Goal: Information Seeking & Learning: Find specific fact

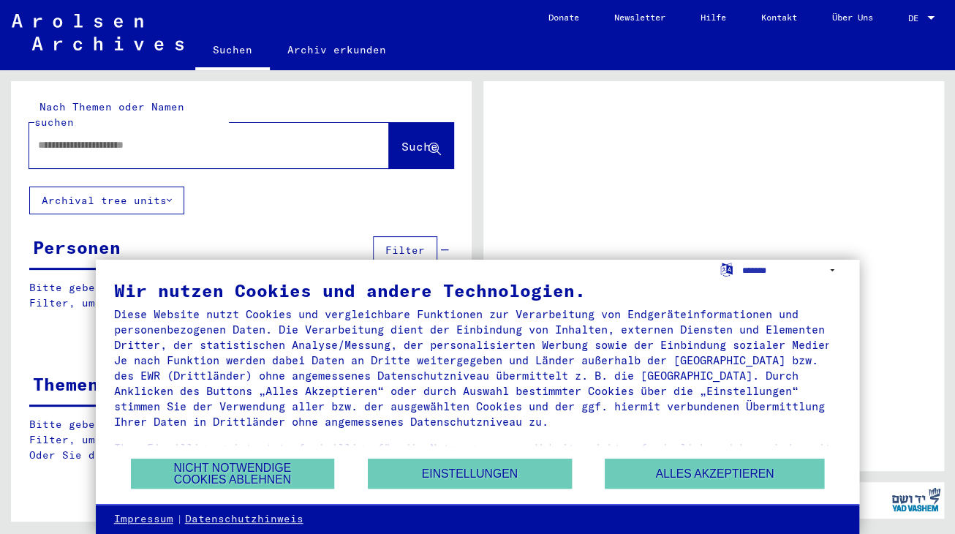
click at [290, 475] on button "Nicht notwendige Cookies ablehnen" at bounding box center [233, 473] width 204 height 30
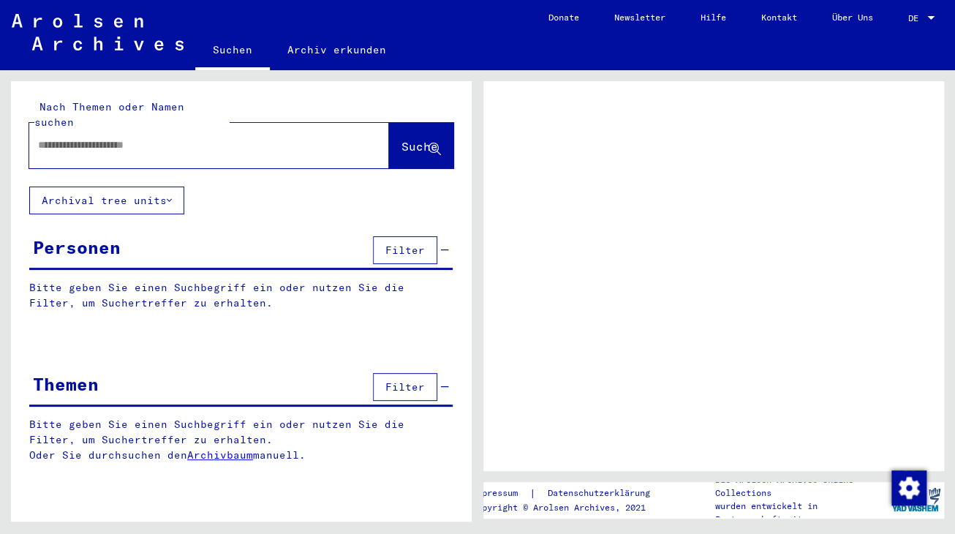
click at [127, 137] on input "text" at bounding box center [196, 144] width 316 height 15
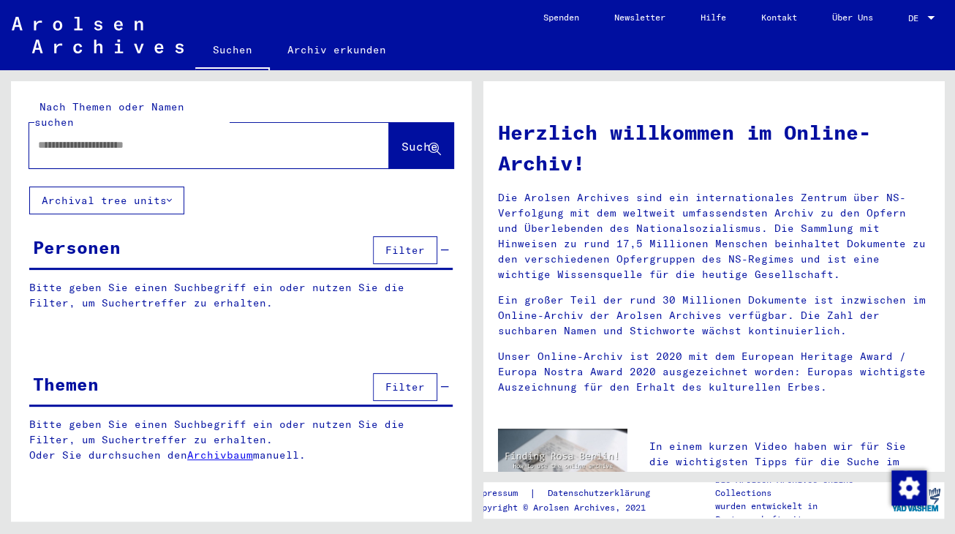
click at [125, 137] on input "text" at bounding box center [191, 144] width 307 height 15
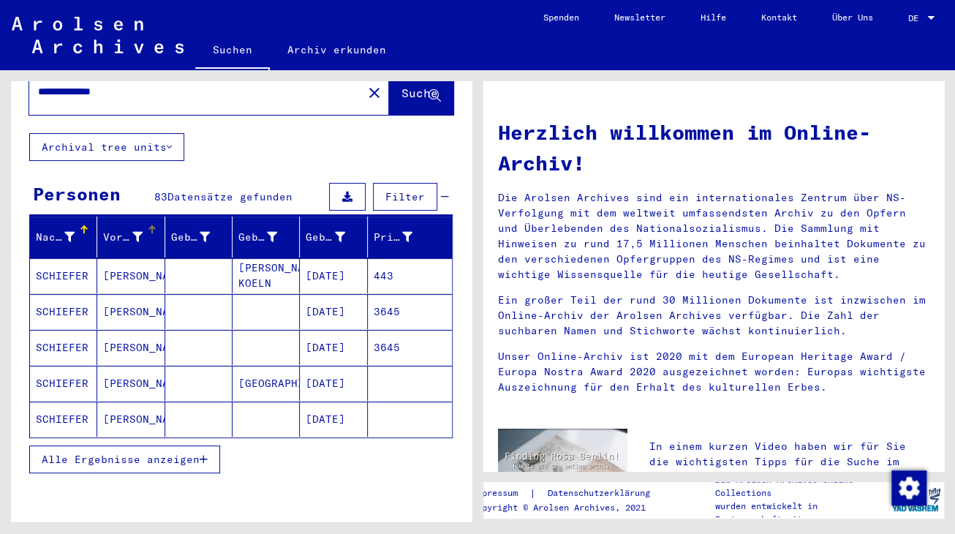
scroll to position [80, 0]
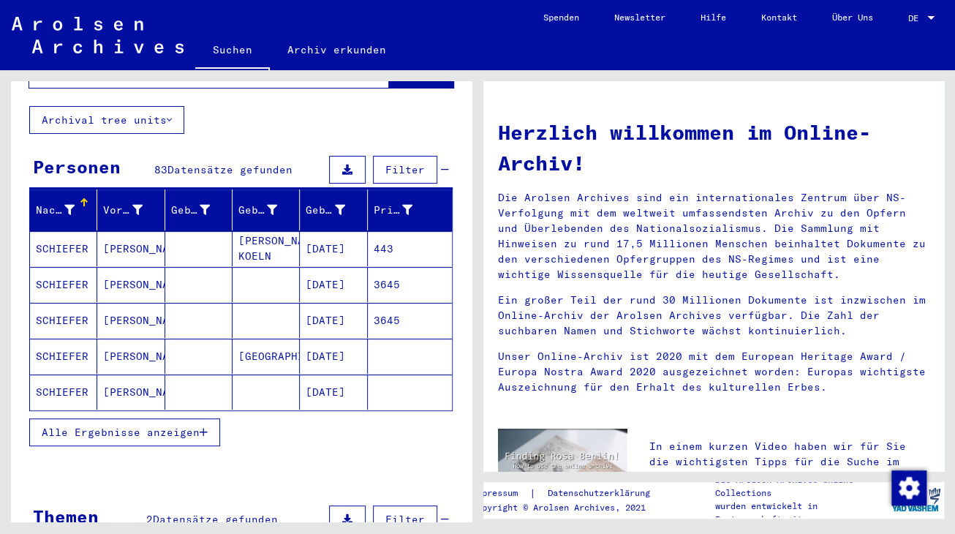
click at [159, 426] on span "Alle Ergebnisse anzeigen" at bounding box center [121, 432] width 158 height 13
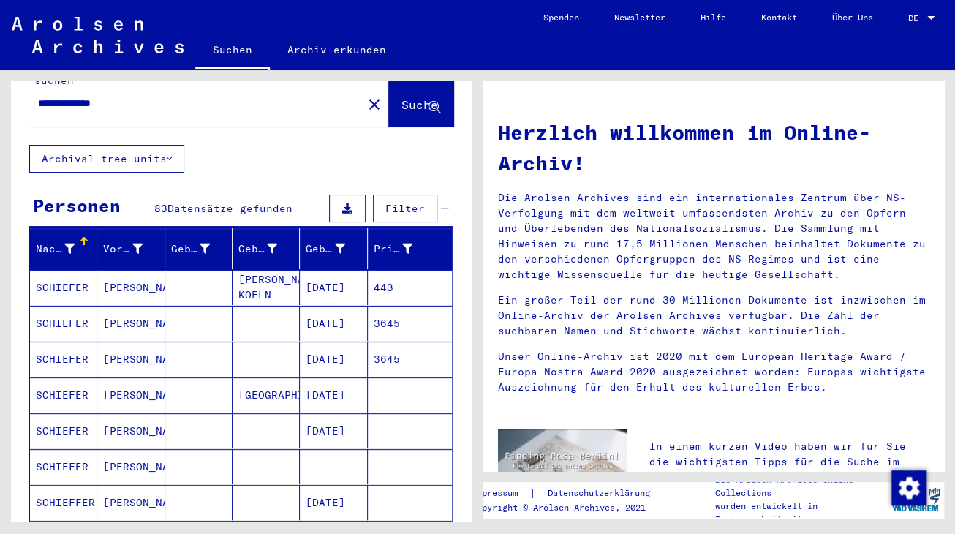
scroll to position [0, 0]
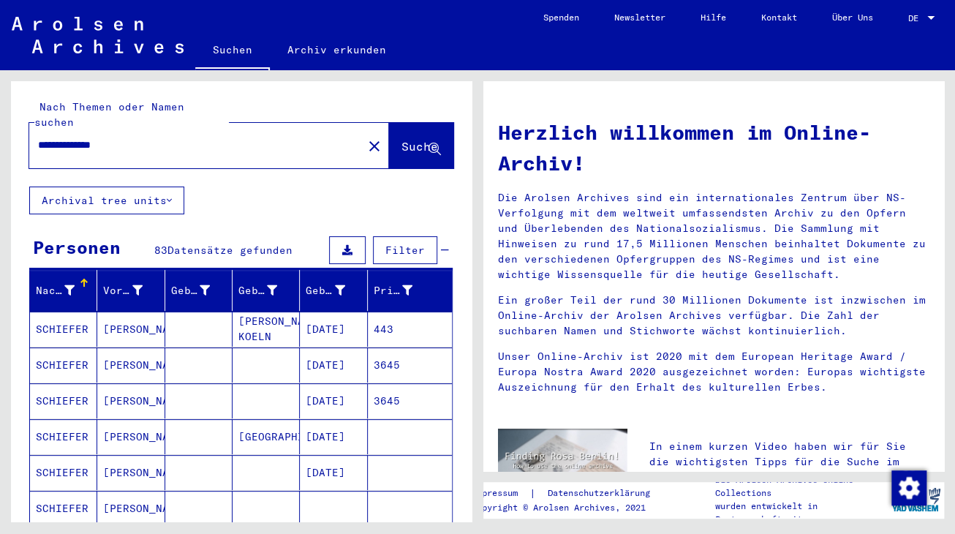
click at [64, 311] on mat-cell "SCHIEFER" at bounding box center [63, 328] width 67 height 35
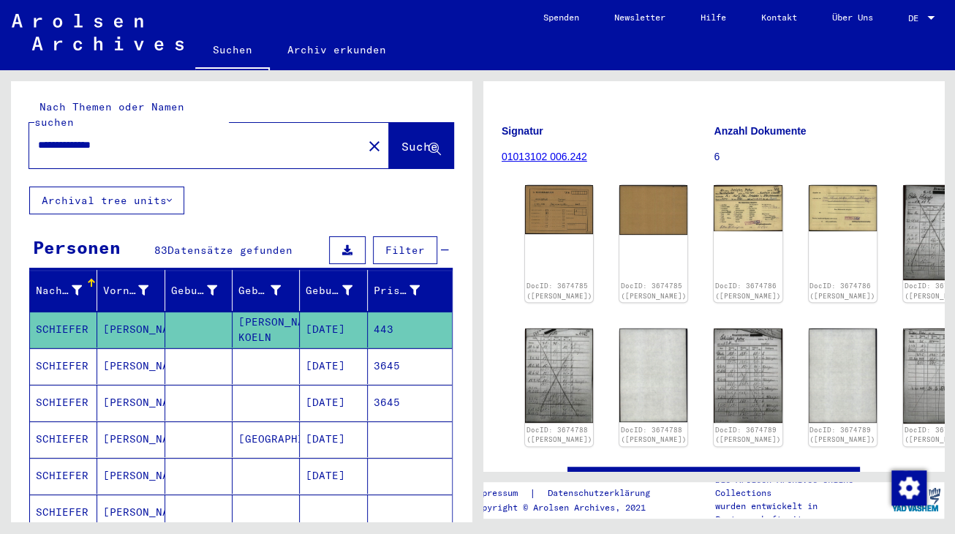
scroll to position [177, 0]
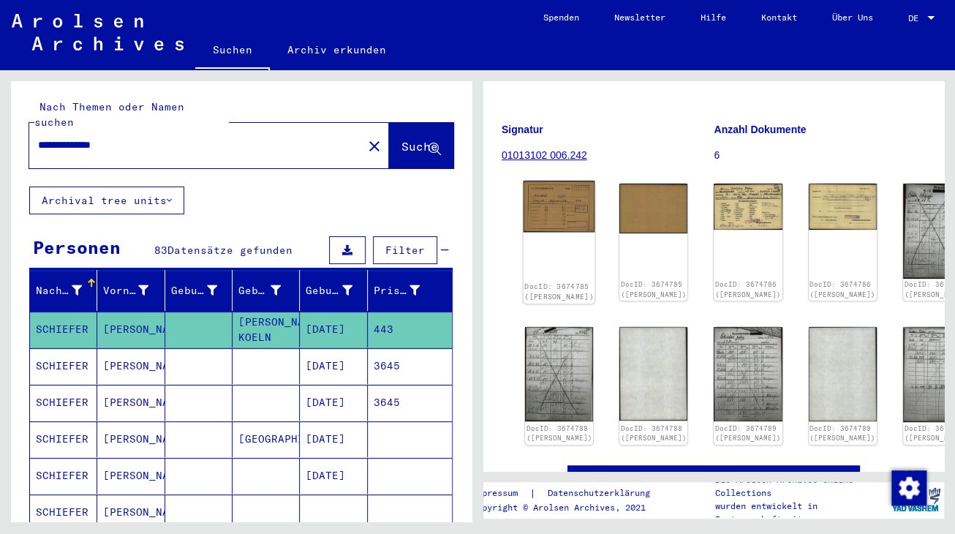
click at [548, 181] on img at bounding box center [559, 206] width 72 height 51
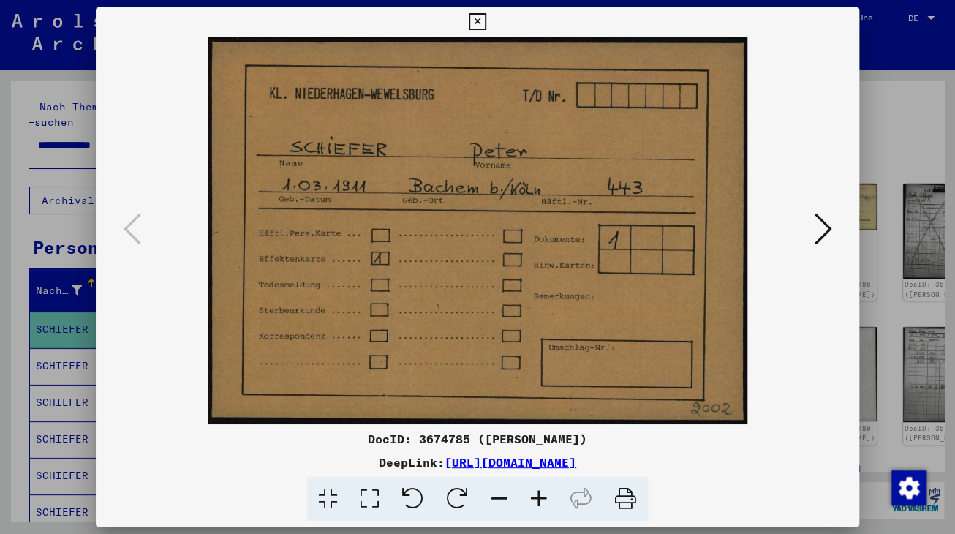
click at [826, 235] on icon at bounding box center [823, 228] width 18 height 35
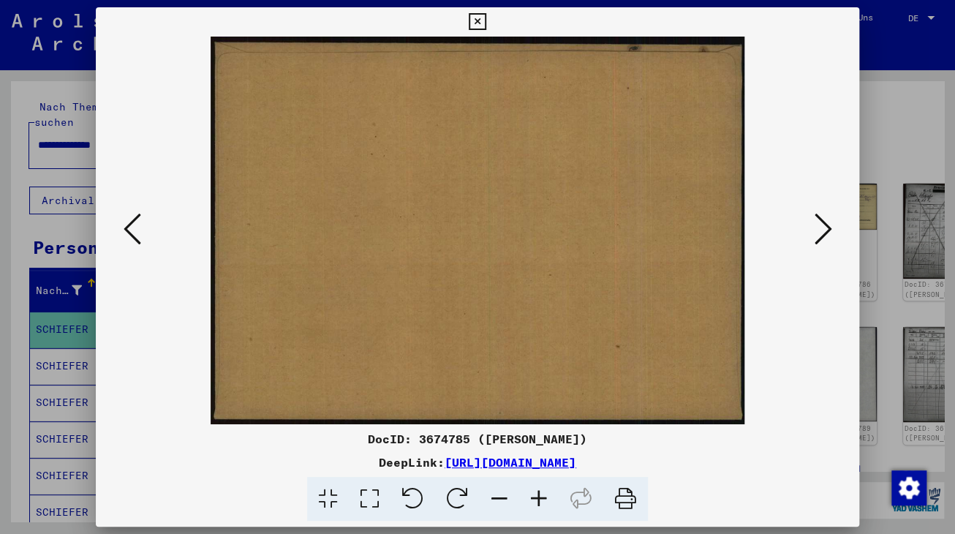
click at [826, 235] on icon at bounding box center [823, 228] width 18 height 35
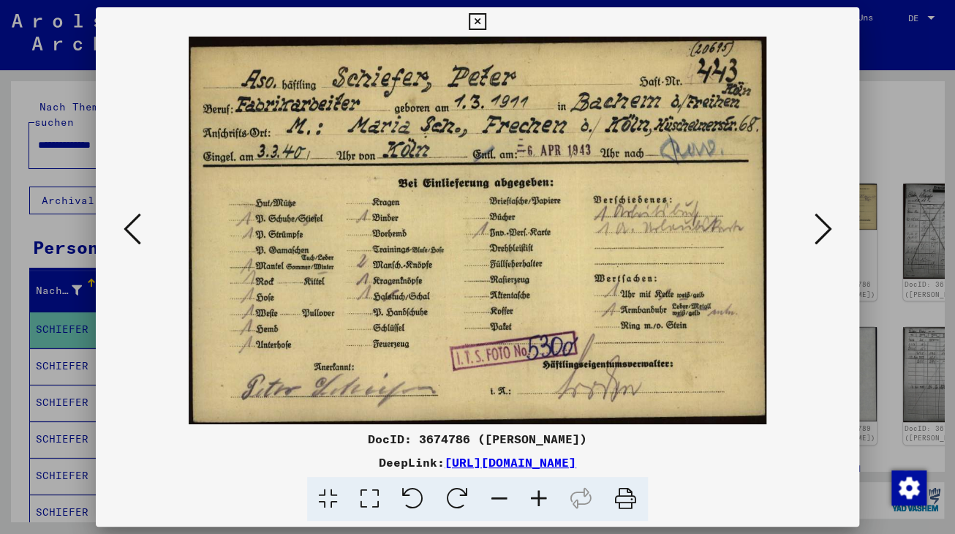
click at [823, 232] on icon at bounding box center [823, 228] width 18 height 35
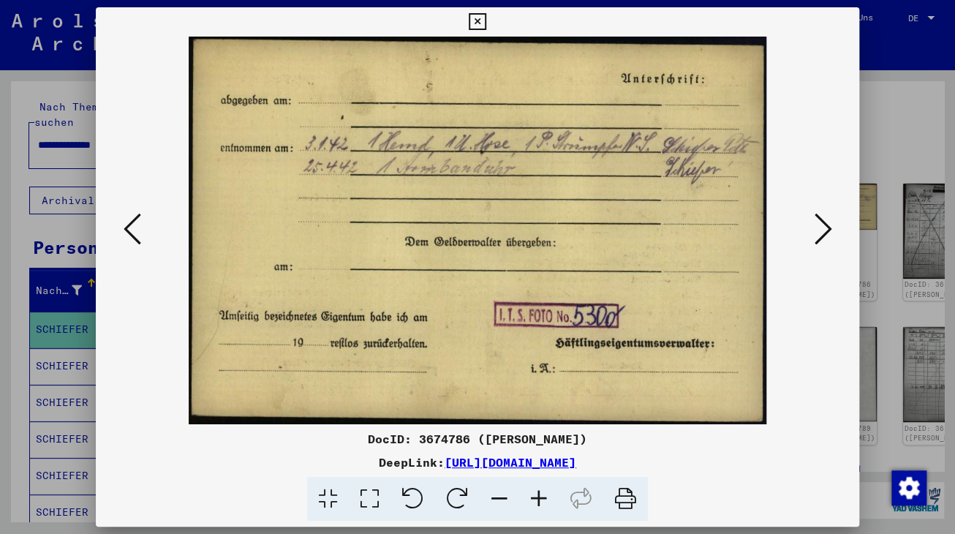
click at [825, 232] on icon at bounding box center [823, 228] width 18 height 35
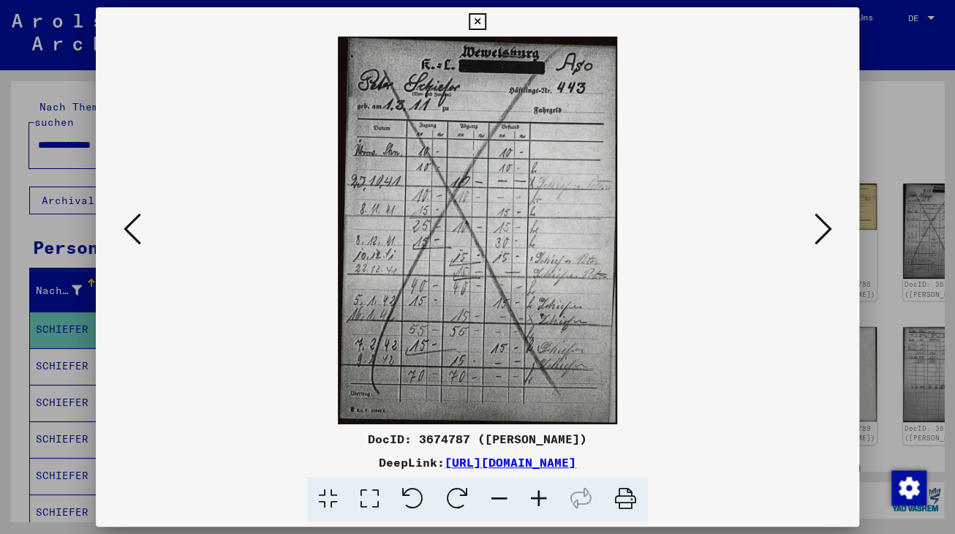
click at [825, 232] on icon at bounding box center [823, 228] width 18 height 35
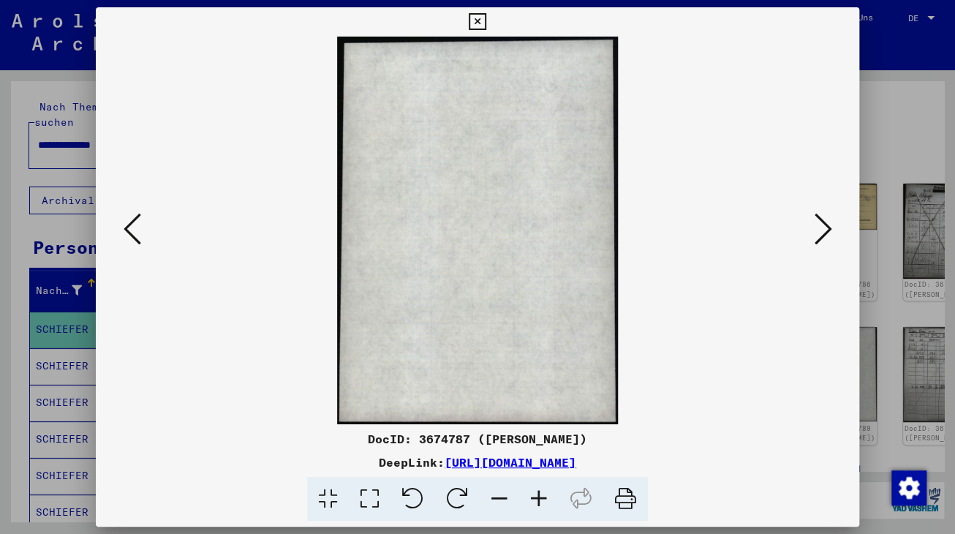
click at [827, 232] on icon at bounding box center [823, 228] width 18 height 35
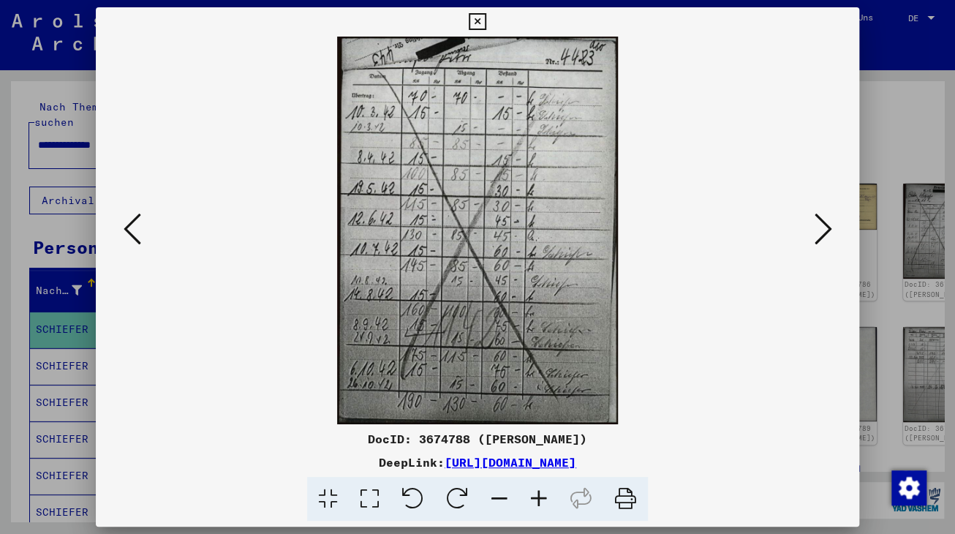
click at [828, 234] on icon at bounding box center [823, 228] width 18 height 35
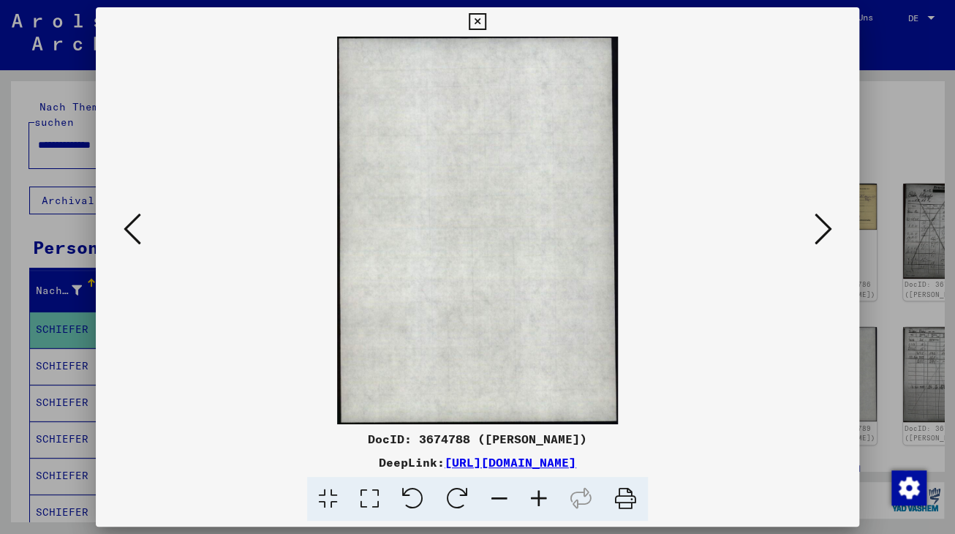
click at [827, 233] on icon at bounding box center [823, 228] width 18 height 35
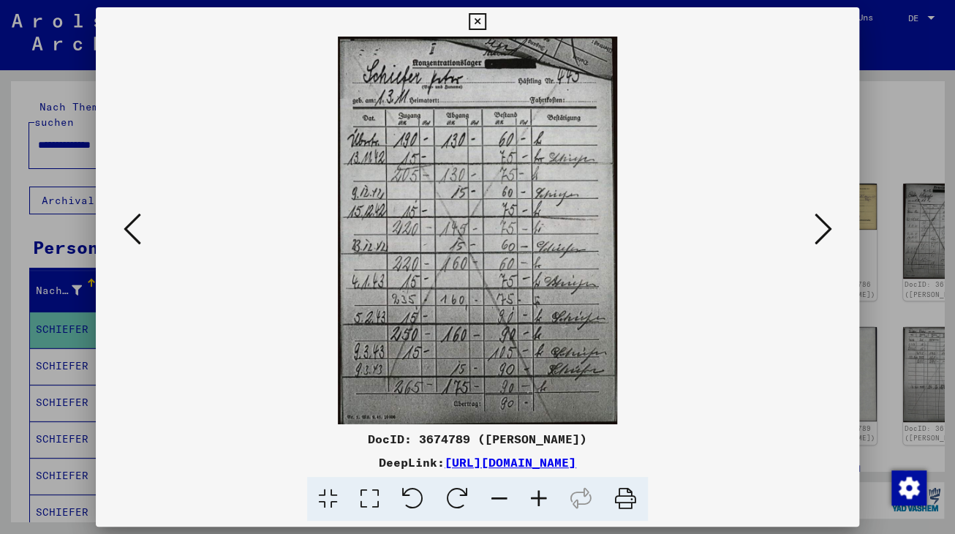
click at [827, 233] on icon at bounding box center [823, 228] width 18 height 35
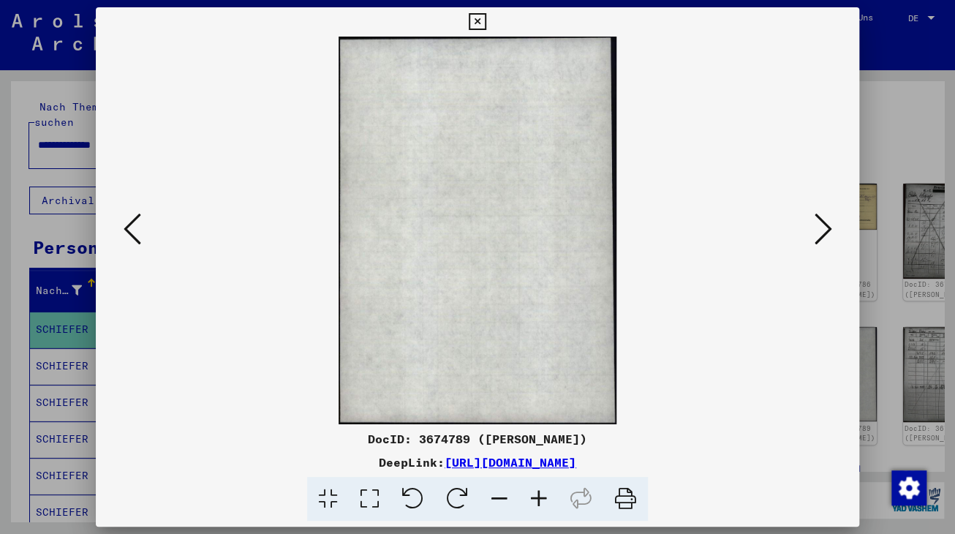
click at [827, 233] on icon at bounding box center [823, 228] width 18 height 35
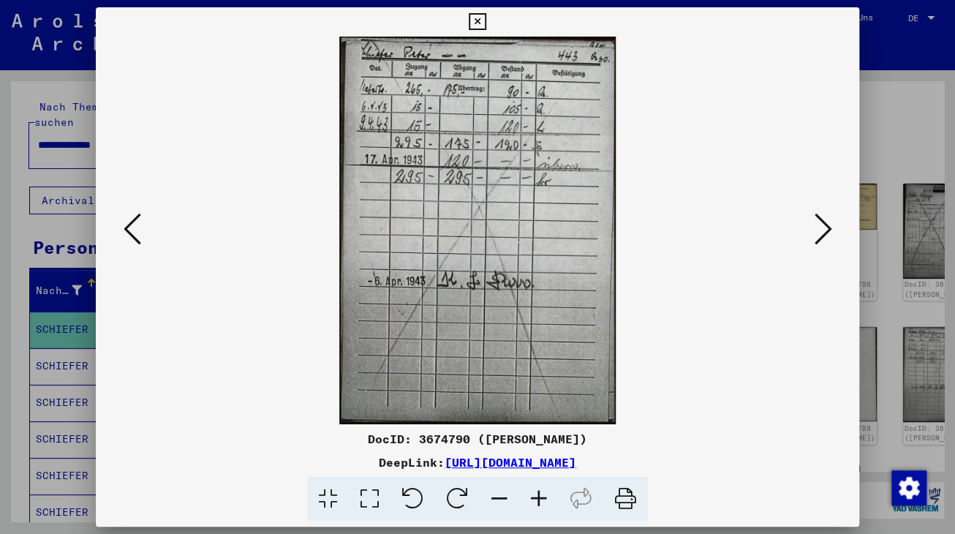
click at [828, 233] on icon at bounding box center [823, 228] width 18 height 35
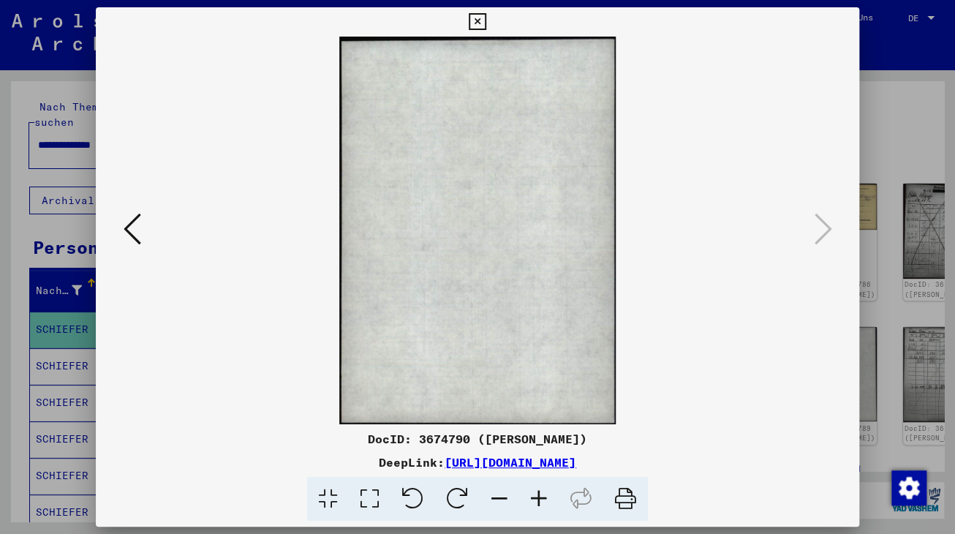
click at [485, 19] on icon at bounding box center [477, 22] width 17 height 18
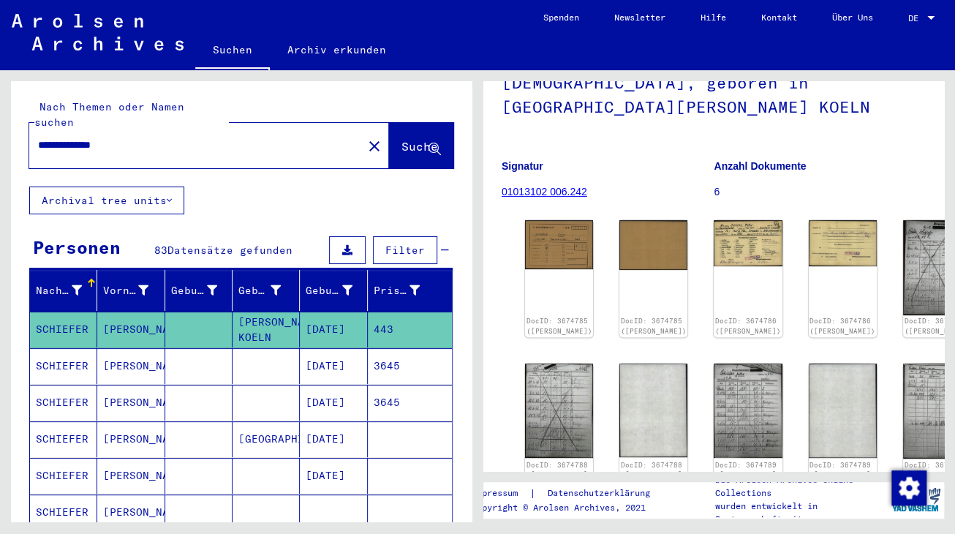
scroll to position [15, 0]
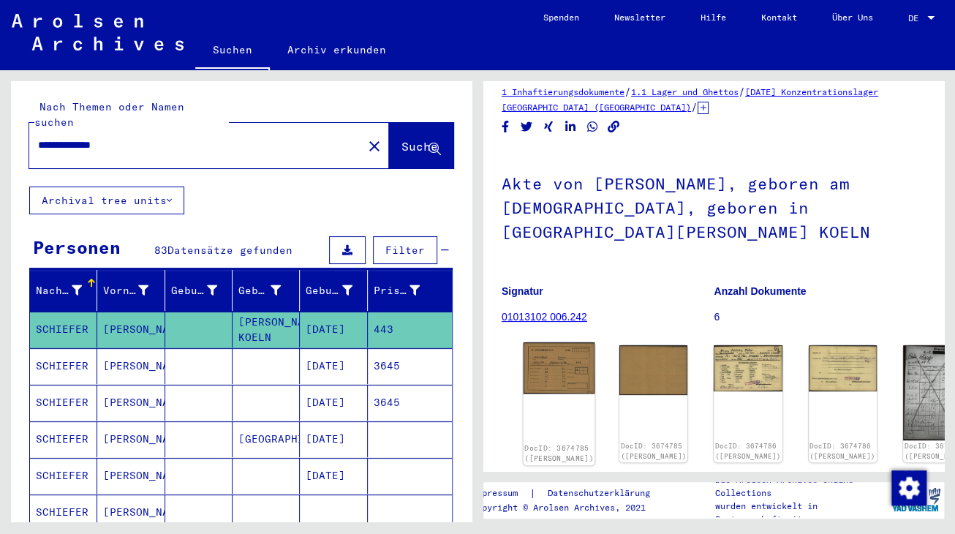
click at [547, 343] on img at bounding box center [559, 367] width 72 height 51
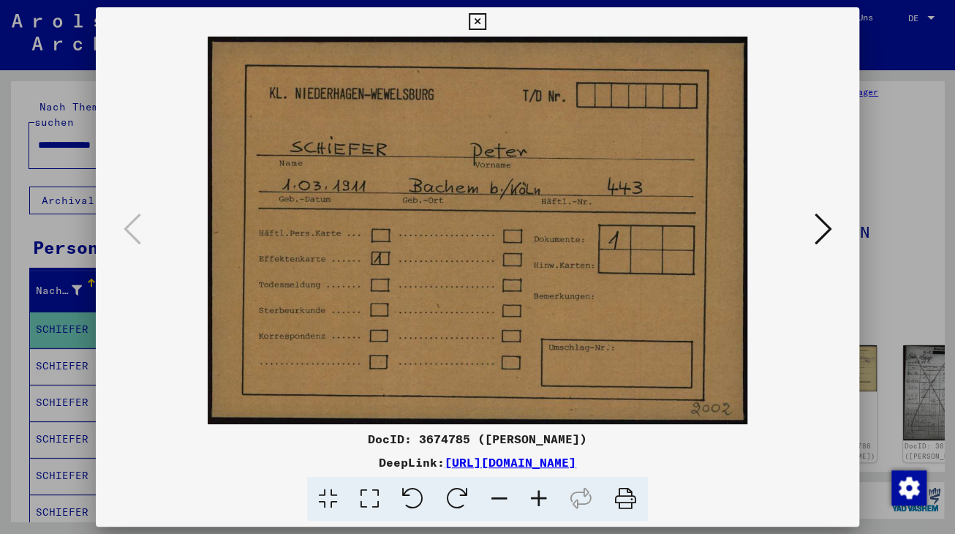
click at [547, 343] on img at bounding box center [477, 230] width 665 height 387
click at [485, 20] on icon at bounding box center [477, 22] width 17 height 18
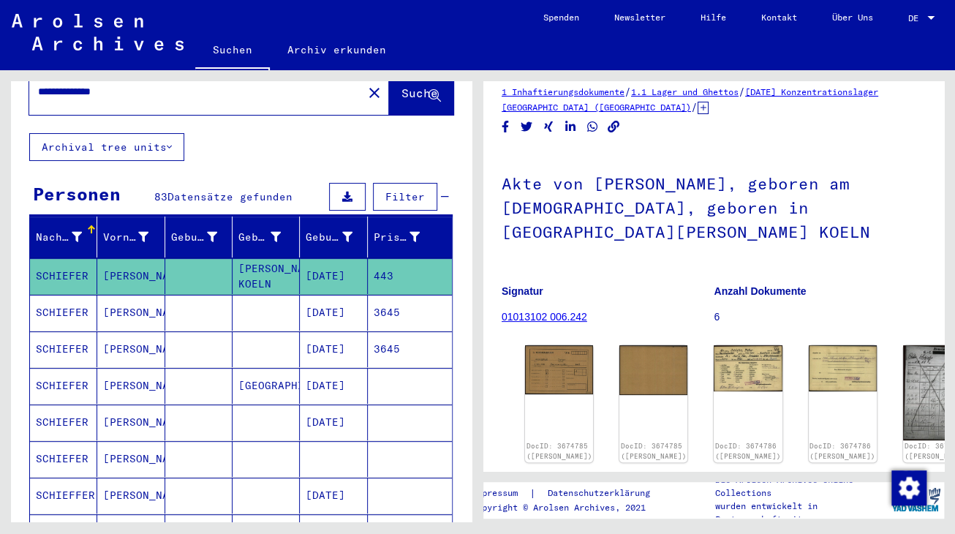
scroll to position [80, 0]
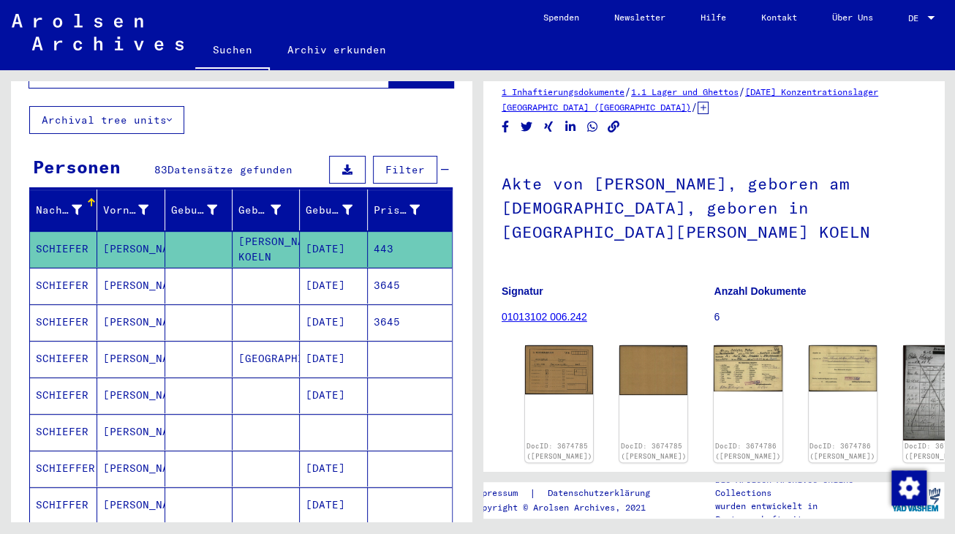
click at [57, 309] on mat-cell "SCHIEFER" at bounding box center [63, 322] width 67 height 36
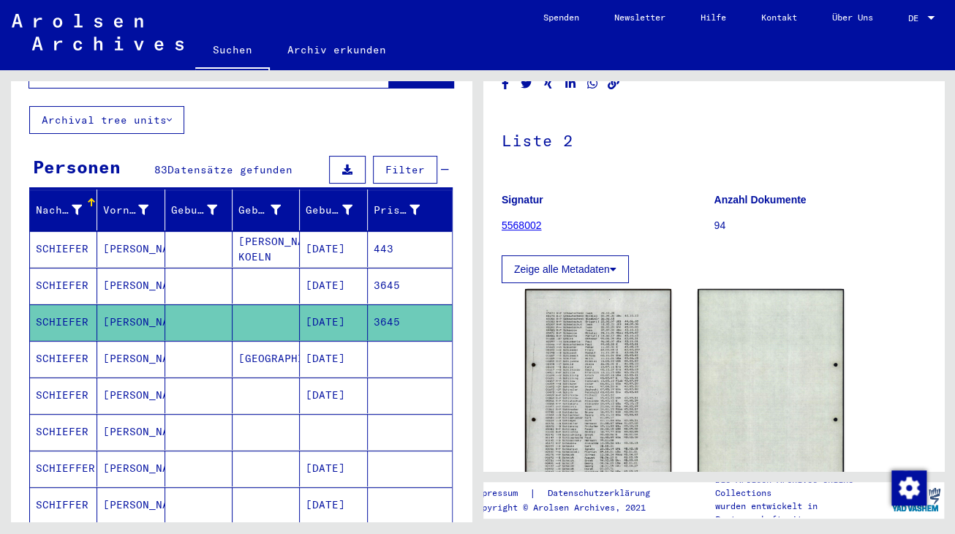
scroll to position [80, 0]
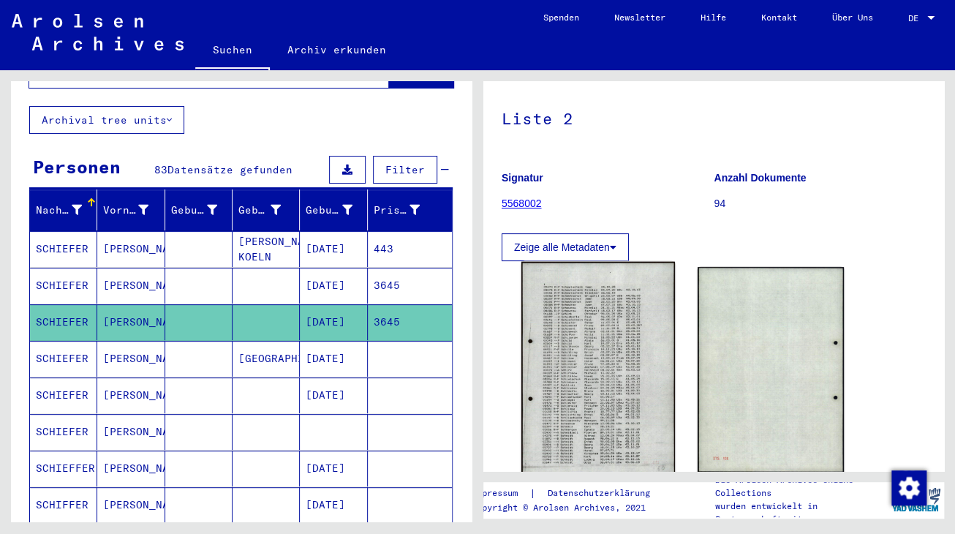
click at [586, 334] on img at bounding box center [598, 370] width 154 height 216
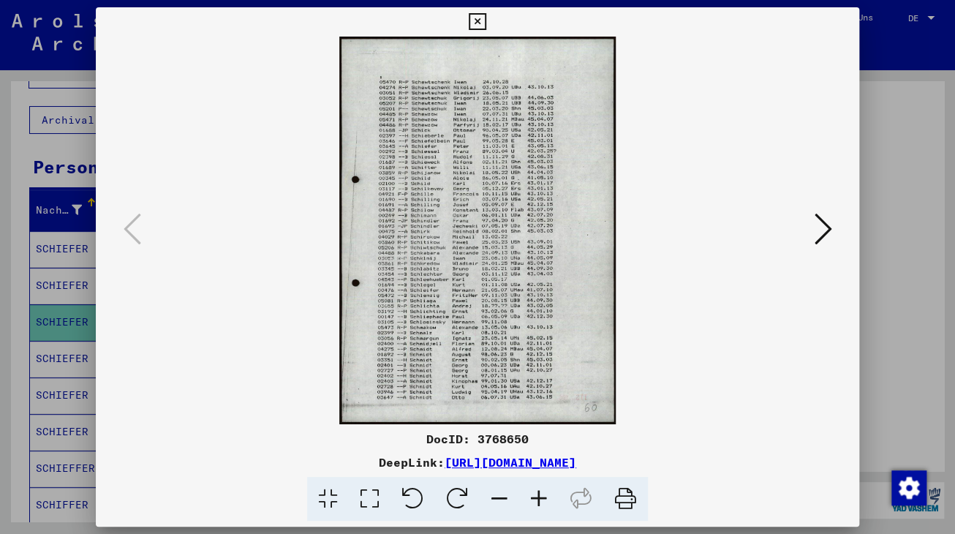
click at [828, 232] on icon at bounding box center [823, 228] width 18 height 35
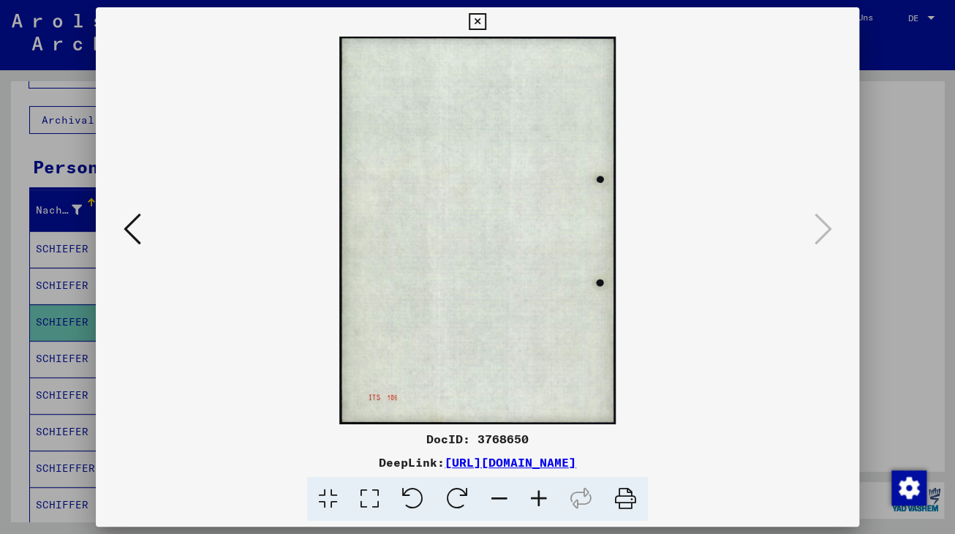
click at [485, 20] on icon at bounding box center [477, 22] width 17 height 18
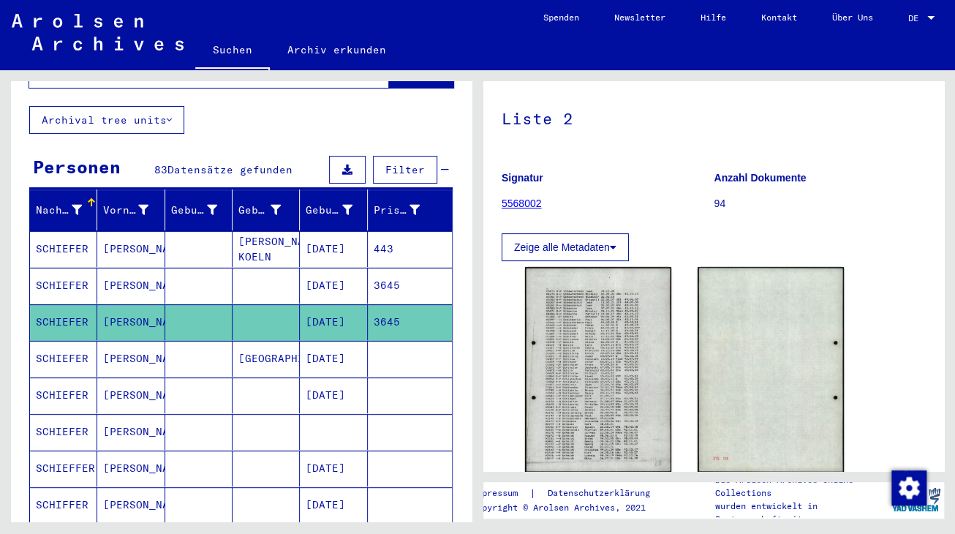
click at [61, 268] on mat-cell "SCHIEFER" at bounding box center [63, 286] width 67 height 36
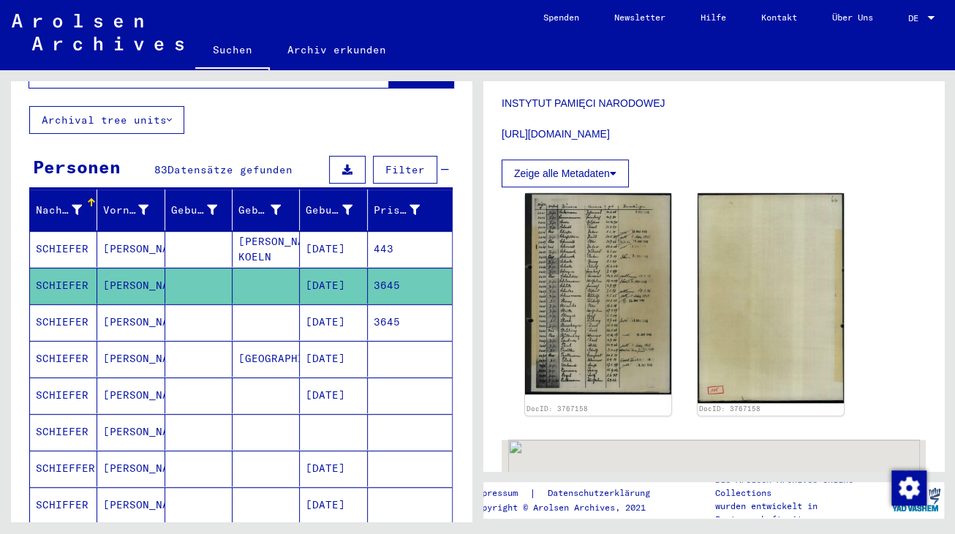
scroll to position [404, 0]
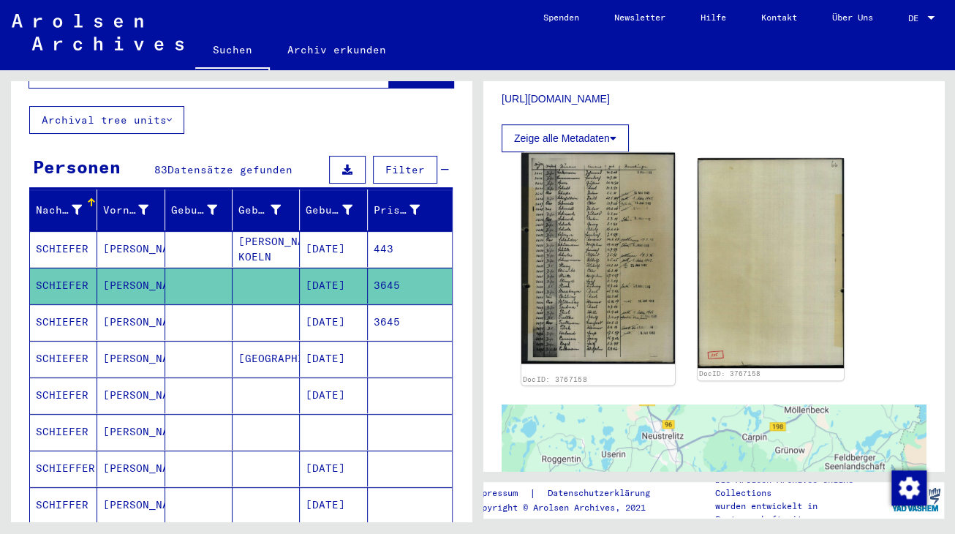
click at [604, 268] on img at bounding box center [598, 258] width 154 height 211
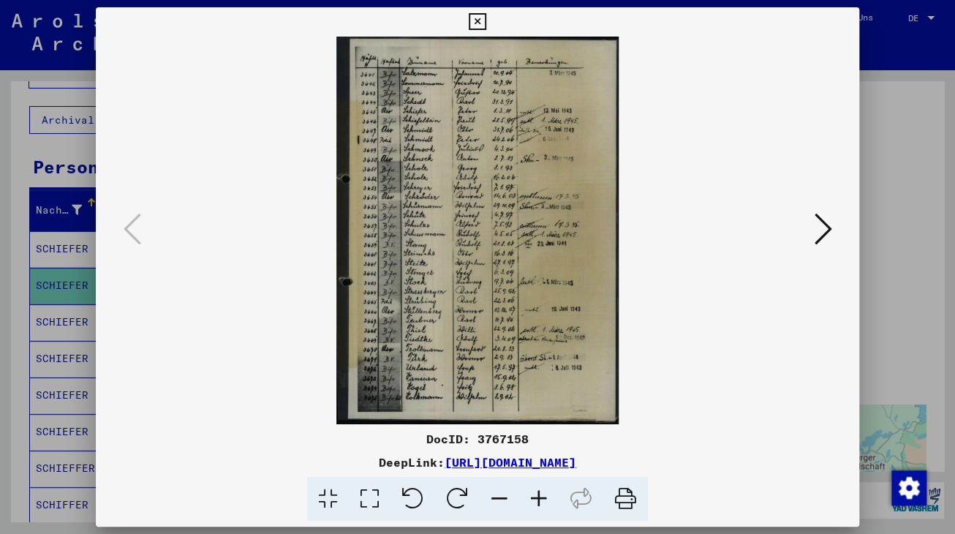
click at [485, 22] on icon at bounding box center [477, 22] width 17 height 18
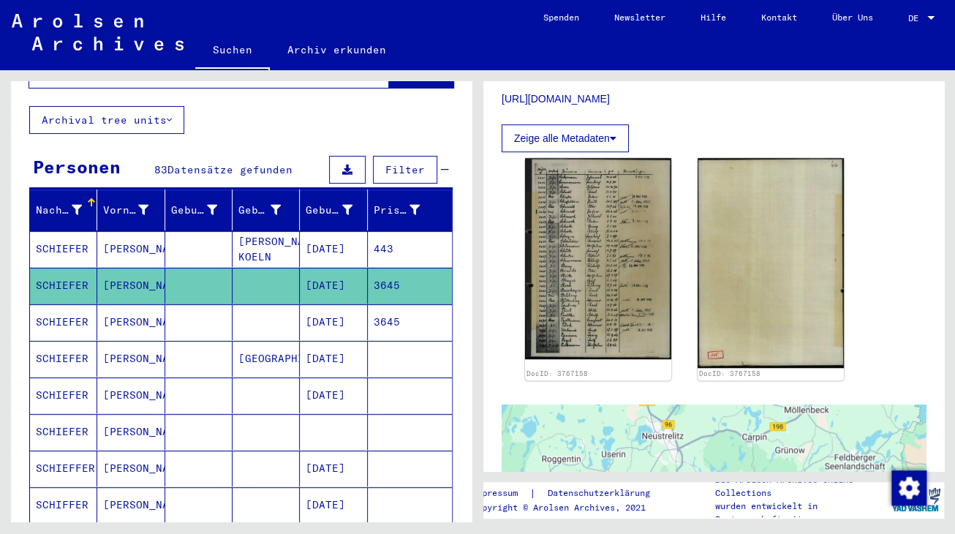
click at [67, 304] on mat-cell "SCHIEFER" at bounding box center [63, 322] width 67 height 36
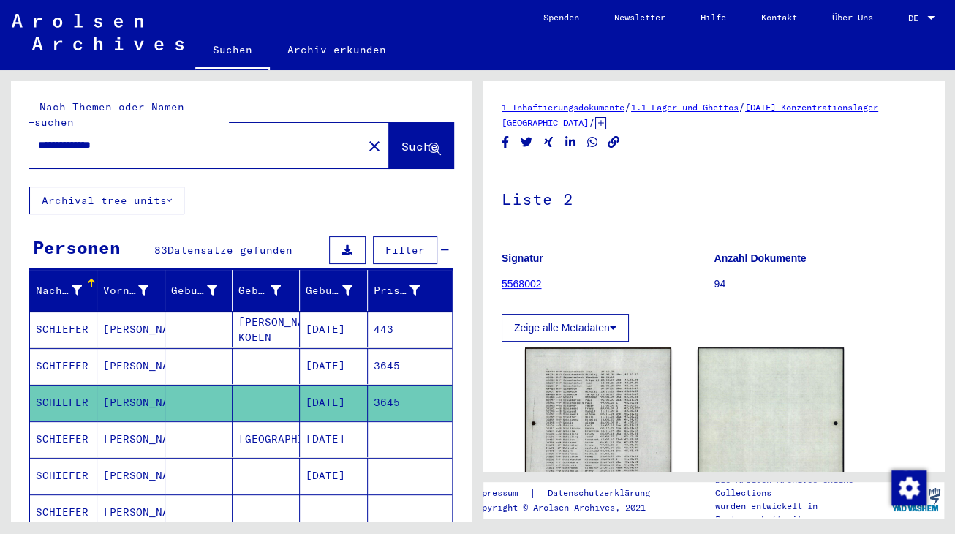
click at [395, 242] on button "Filter" at bounding box center [405, 250] width 64 height 28
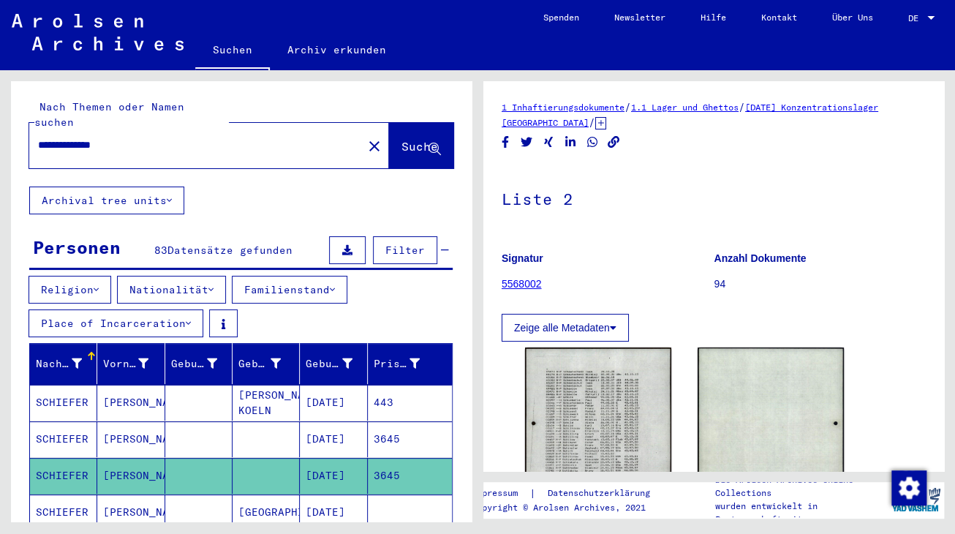
drag, startPoint x: 72, startPoint y: 128, endPoint x: 31, endPoint y: 131, distance: 40.3
click at [38, 137] on input "**********" at bounding box center [196, 144] width 316 height 15
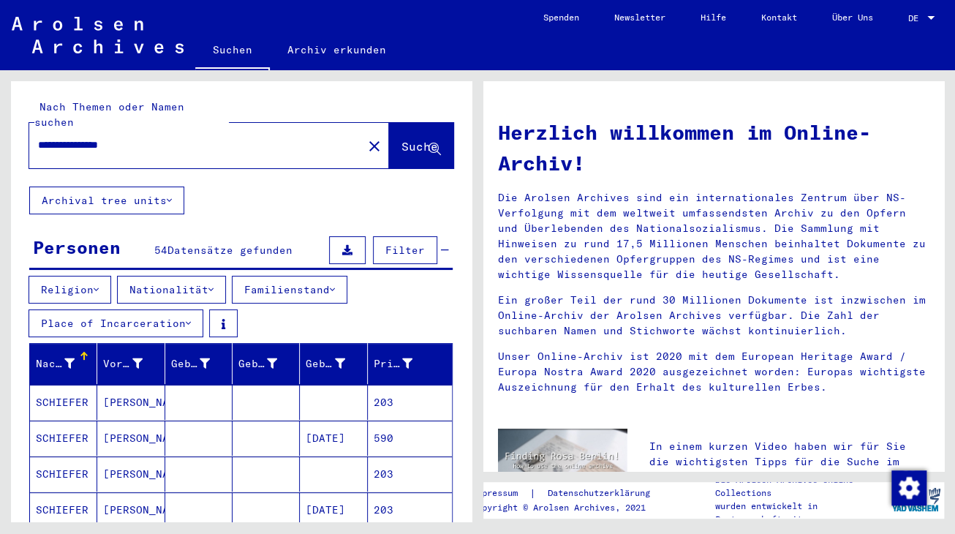
scroll to position [80, 0]
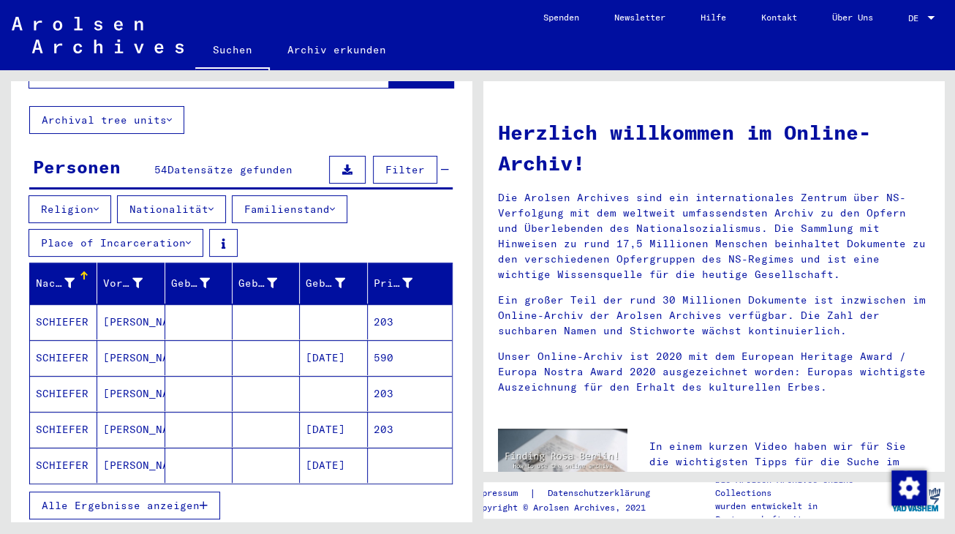
click at [79, 304] on mat-cell "SCHIEFER" at bounding box center [63, 321] width 67 height 35
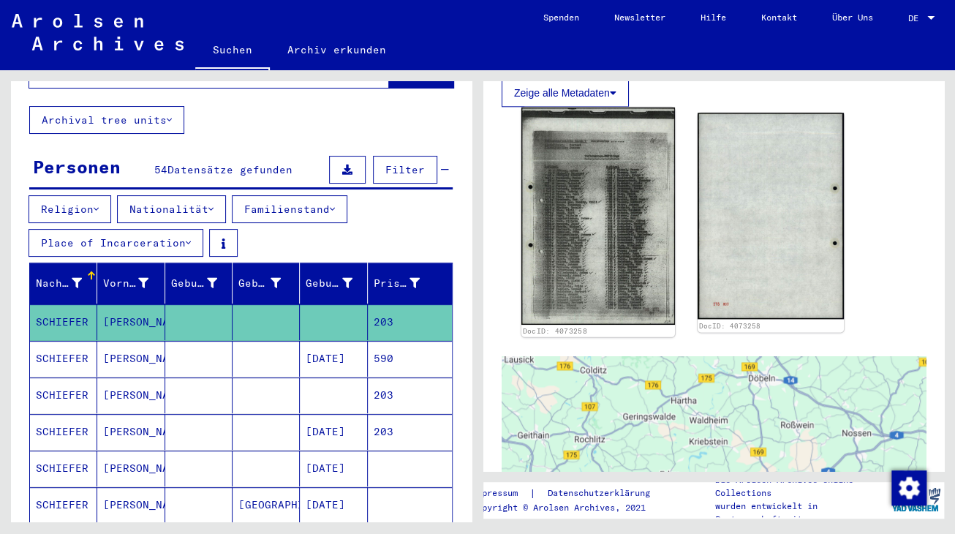
scroll to position [807, 0]
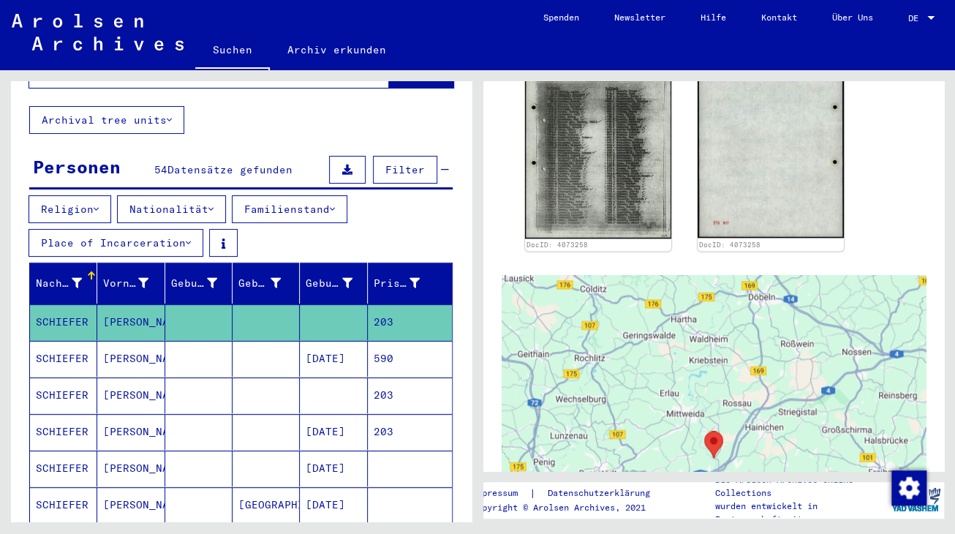
click at [83, 341] on mat-cell "SCHIEFER" at bounding box center [63, 359] width 67 height 36
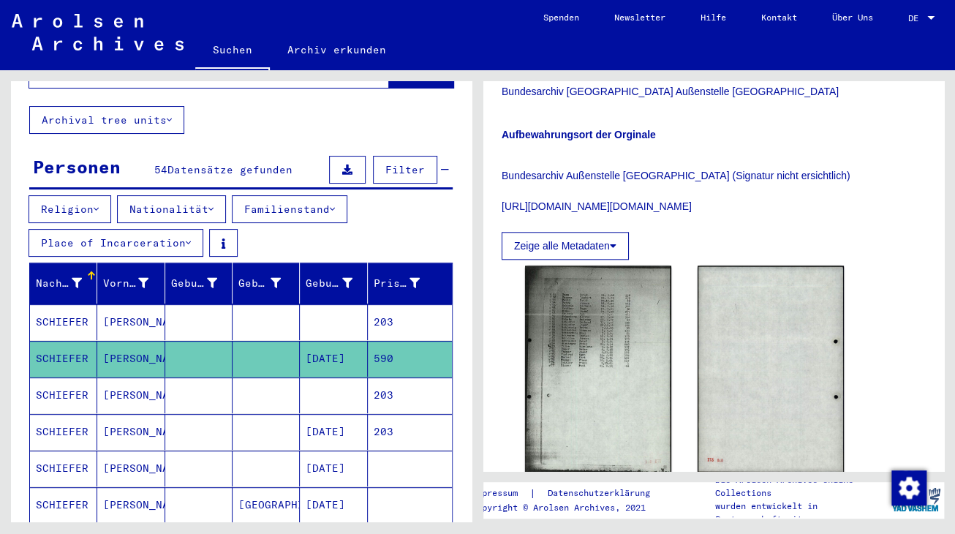
scroll to position [646, 0]
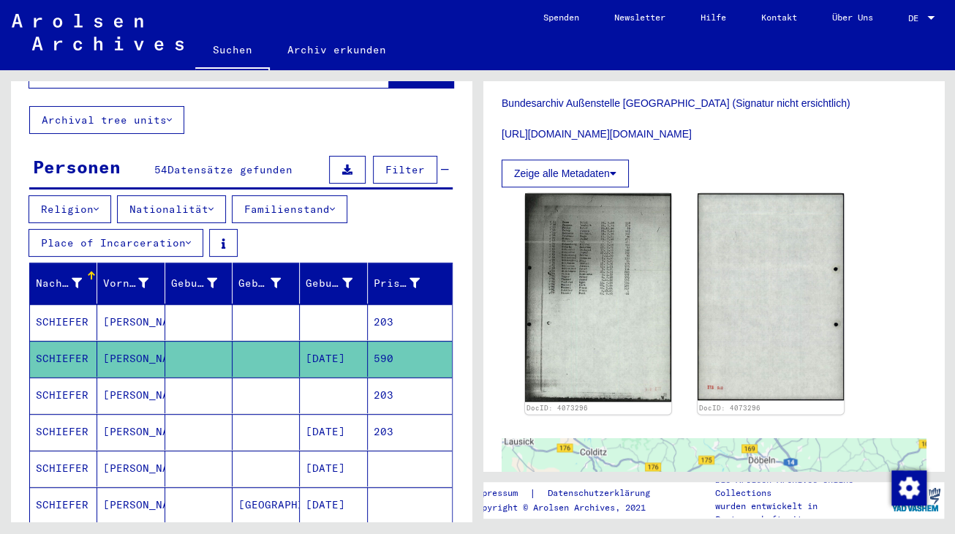
click at [86, 377] on mat-cell "SCHIEFER" at bounding box center [63, 395] width 67 height 36
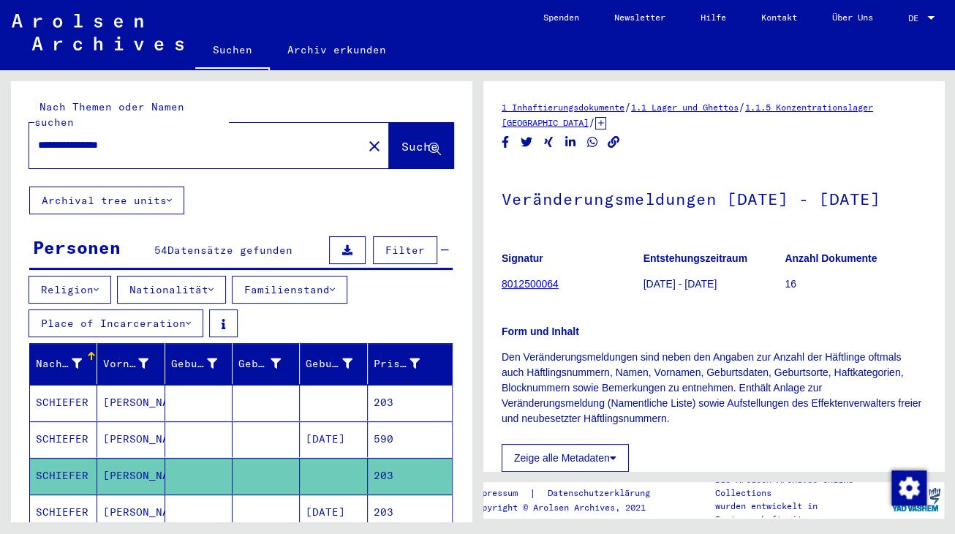
drag, startPoint x: 139, startPoint y: 128, endPoint x: -4, endPoint y: 147, distance: 144.6
click at [38, 147] on input "**********" at bounding box center [196, 144] width 316 height 15
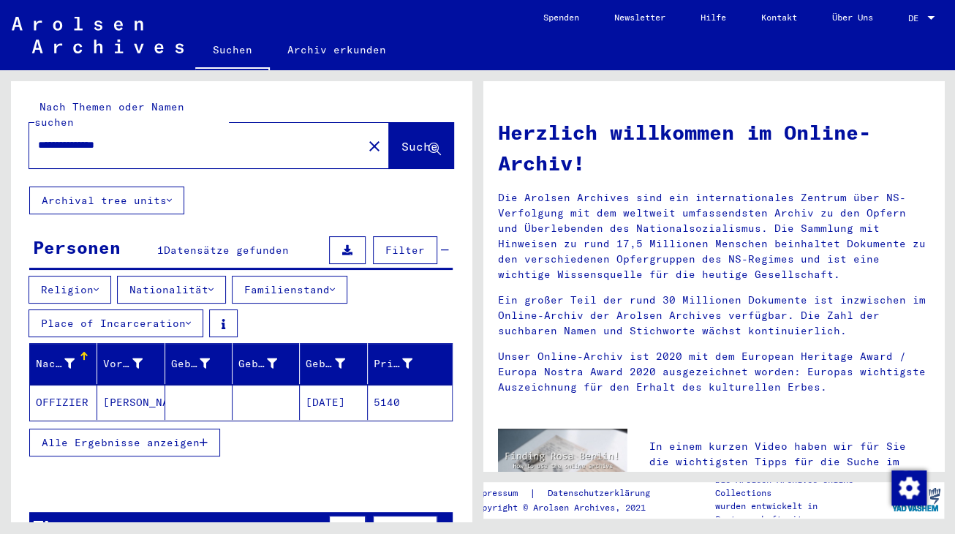
click at [64, 385] on mat-cell "OFFIZIER" at bounding box center [63, 402] width 67 height 35
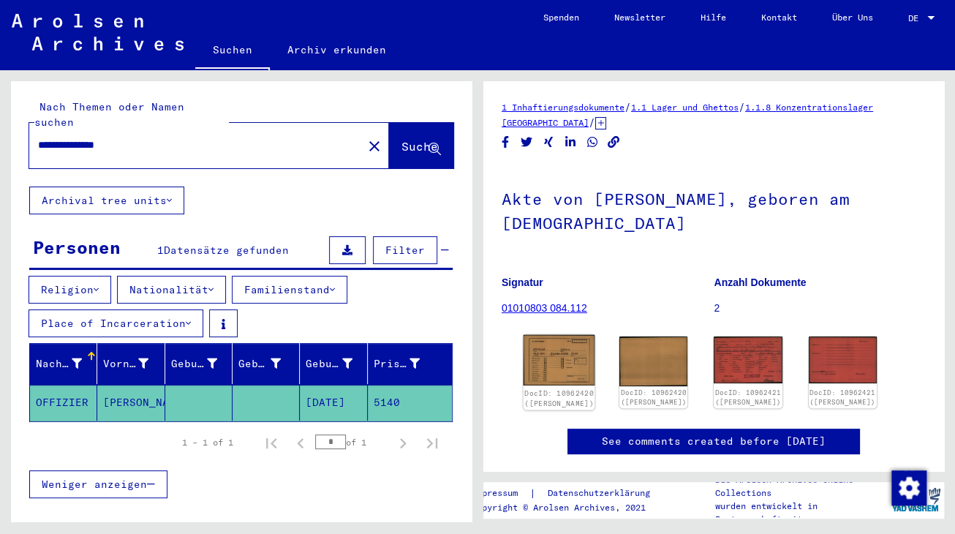
click at [549, 351] on img at bounding box center [559, 360] width 72 height 51
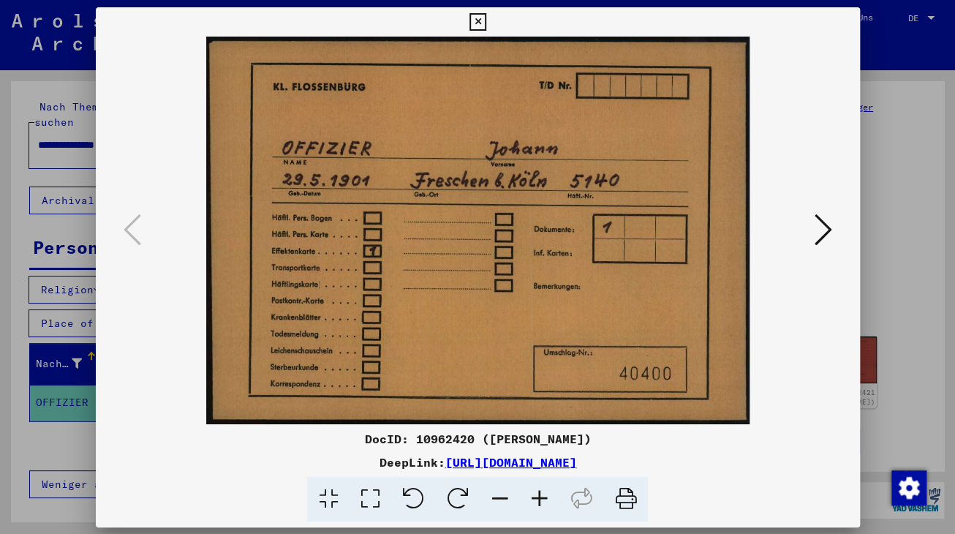
click at [551, 349] on img at bounding box center [477, 230] width 665 height 387
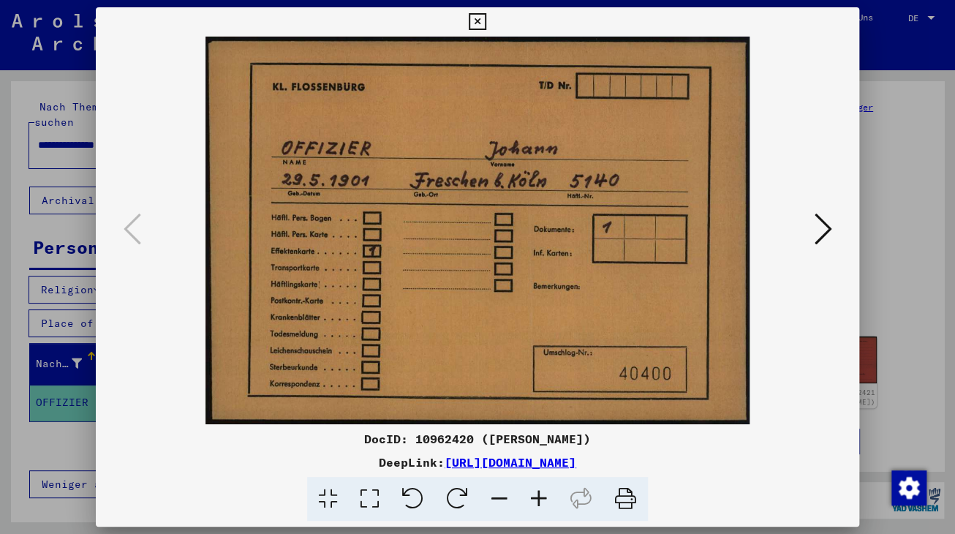
click at [820, 232] on icon at bounding box center [823, 228] width 18 height 35
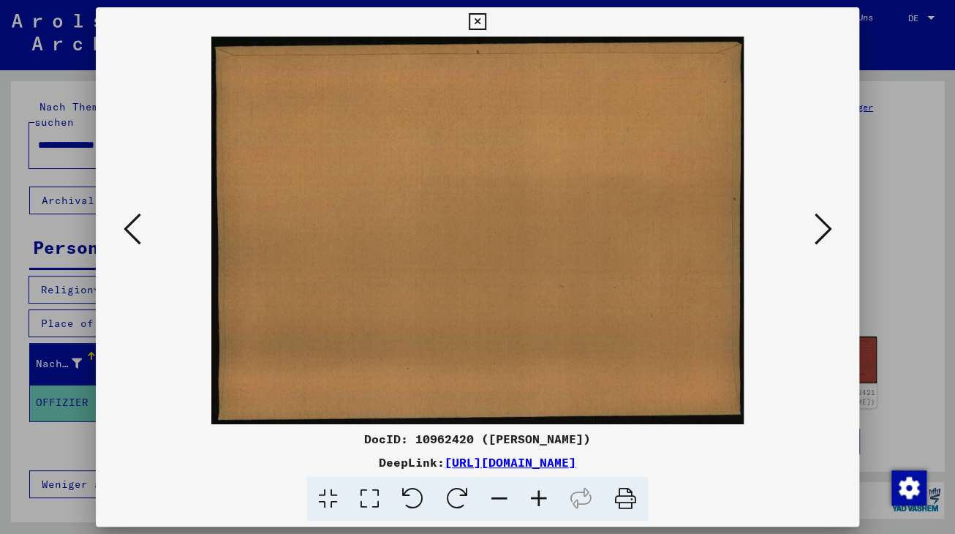
click at [820, 232] on icon at bounding box center [823, 228] width 18 height 35
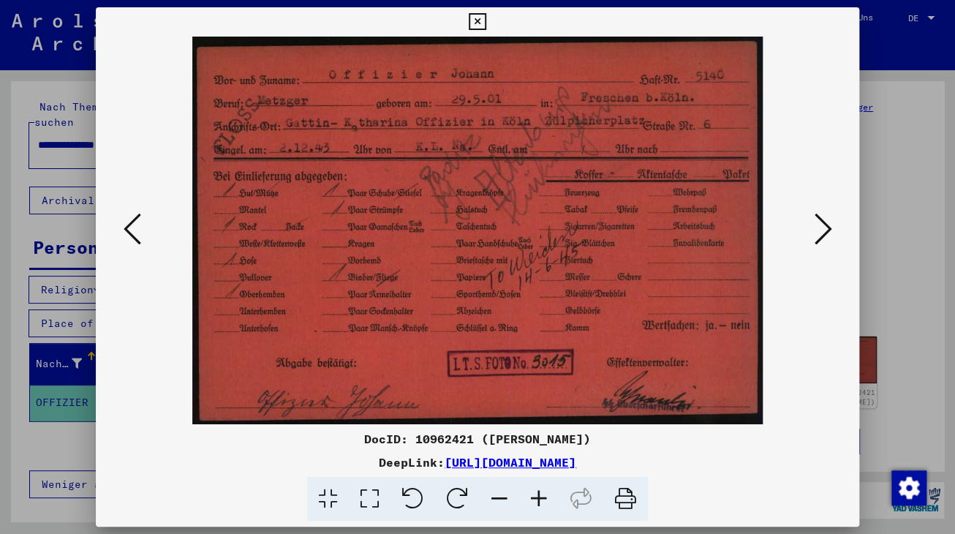
click at [836, 223] on div at bounding box center [478, 230] width 764 height 387
click at [820, 232] on icon at bounding box center [823, 228] width 18 height 35
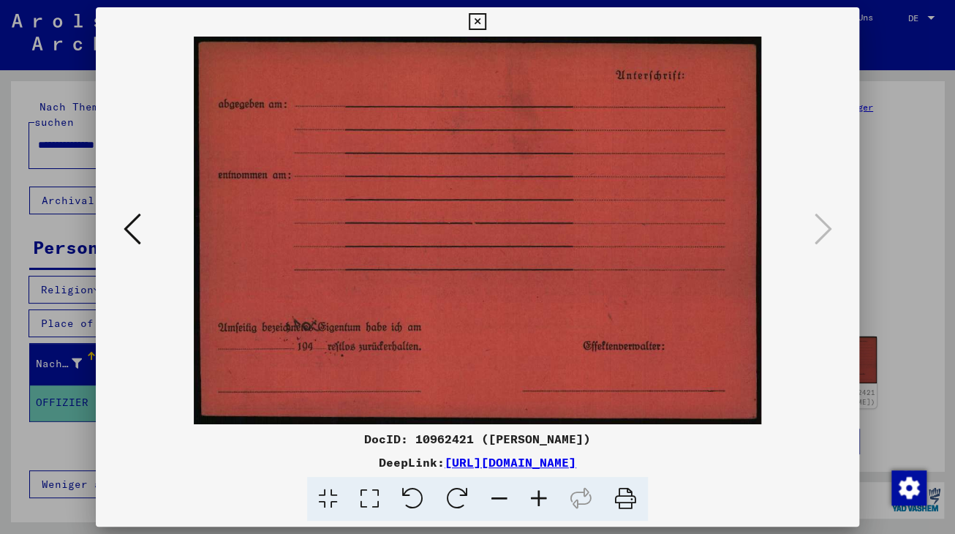
click at [485, 25] on icon at bounding box center [477, 22] width 17 height 18
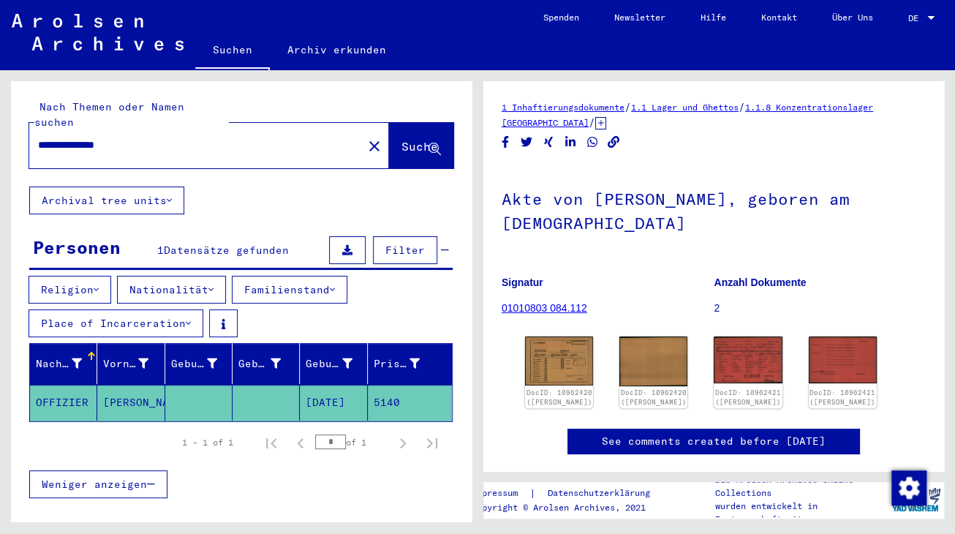
click at [129, 137] on input "**********" at bounding box center [196, 144] width 316 height 15
drag, startPoint x: 156, startPoint y: 122, endPoint x: -5, endPoint y: 140, distance: 162.6
click at [38, 140] on input "**********" at bounding box center [196, 144] width 316 height 15
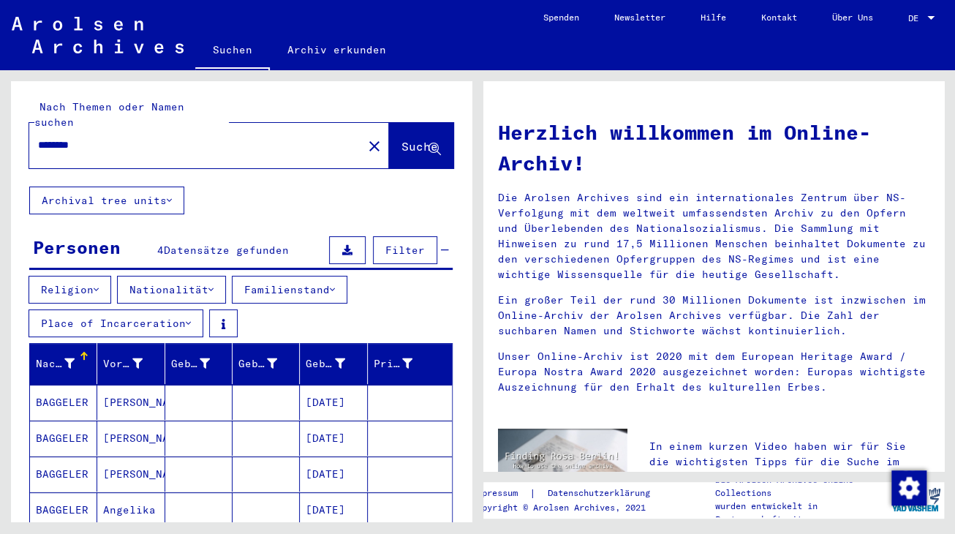
click at [77, 389] on mat-cell "BAGGELER" at bounding box center [63, 402] width 67 height 35
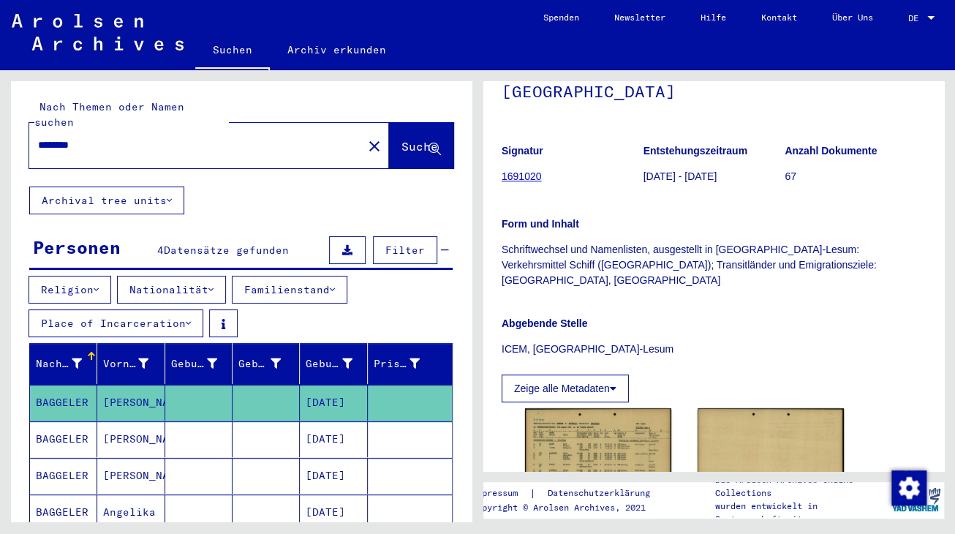
scroll to position [242, 0]
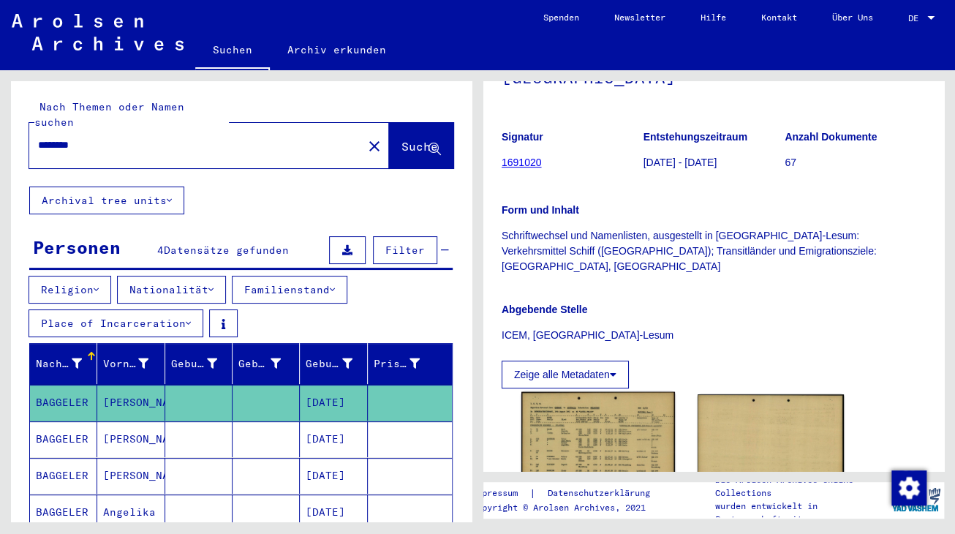
click at [608, 392] on img at bounding box center [598, 441] width 154 height 99
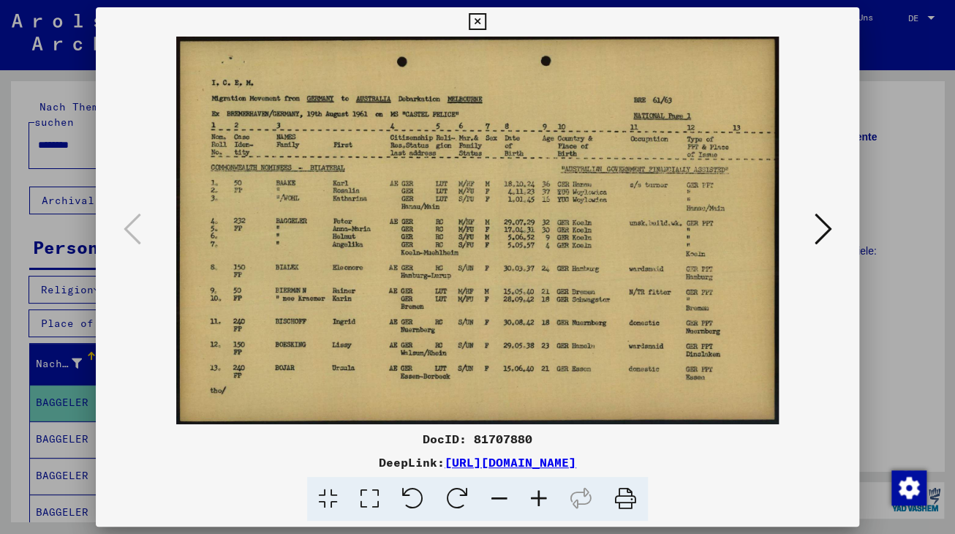
click at [490, 31] on button at bounding box center [477, 21] width 26 height 29
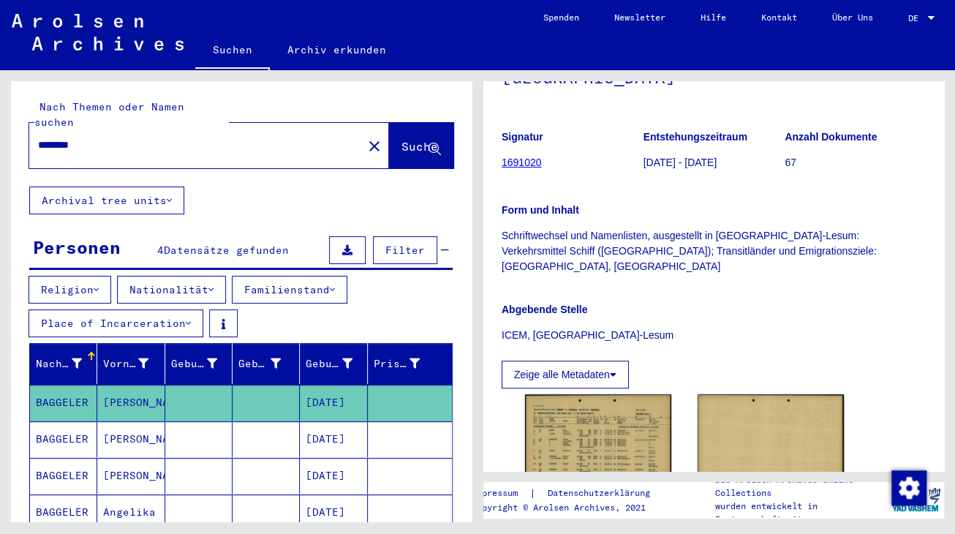
click at [68, 426] on mat-cell "BAGGELER" at bounding box center [63, 439] width 67 height 36
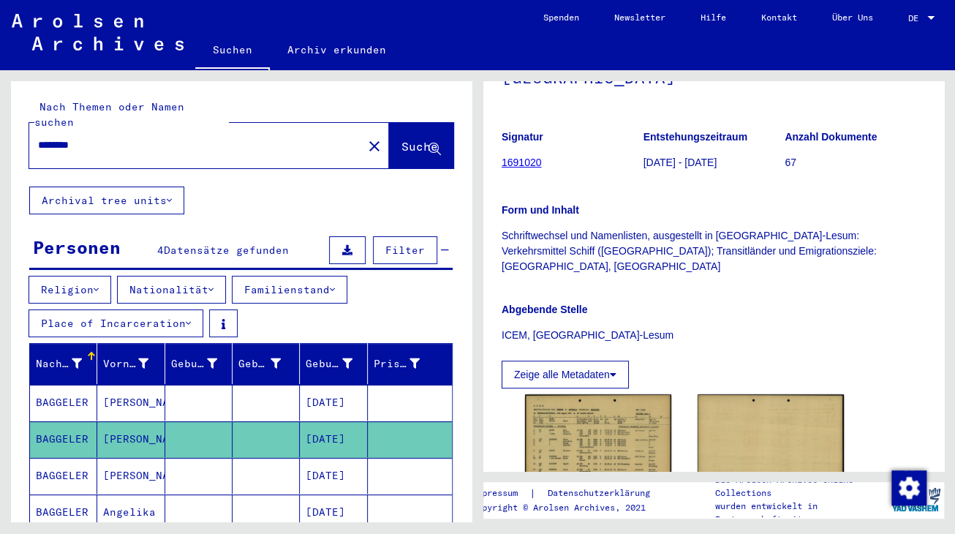
click at [63, 421] on mat-cell "BAGGELER" at bounding box center [63, 439] width 67 height 36
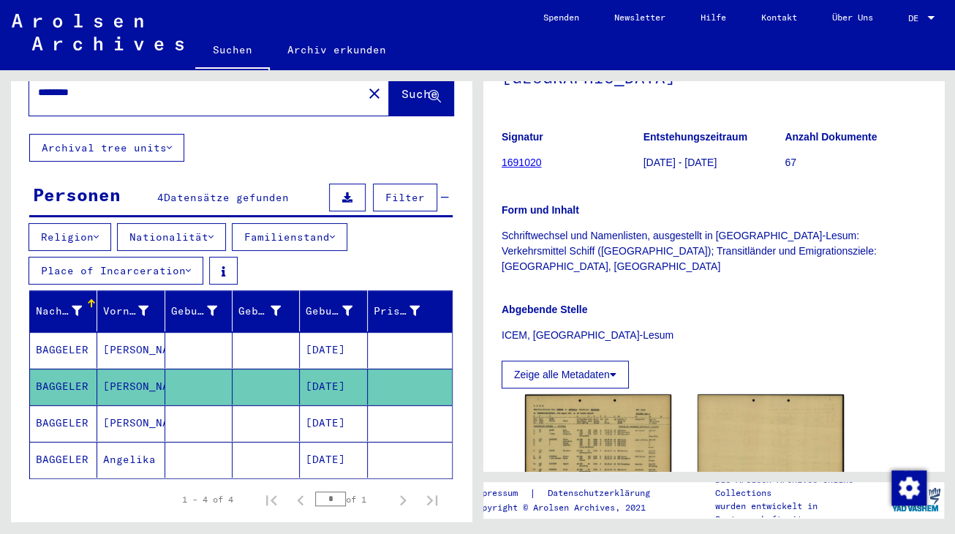
scroll to position [80, 0]
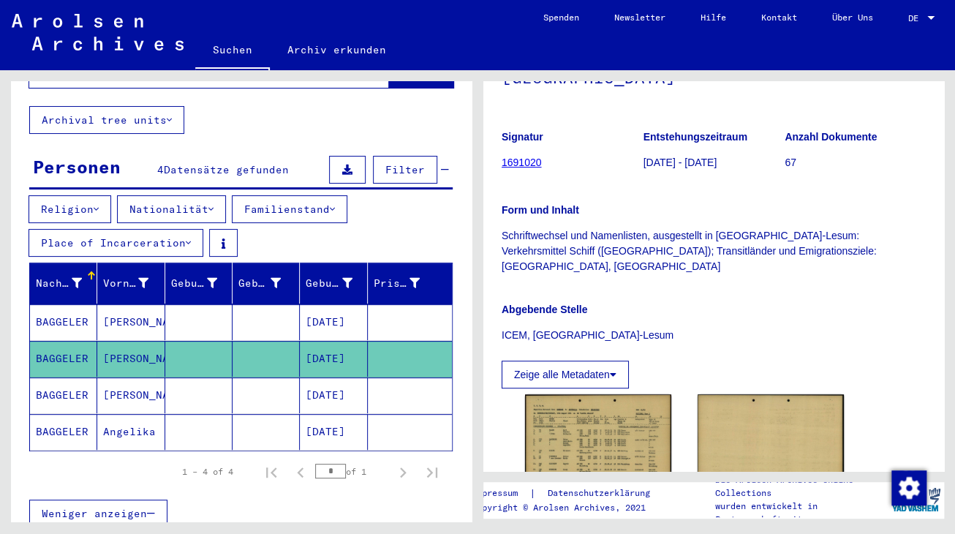
click at [62, 385] on mat-cell "BAGGELER" at bounding box center [63, 395] width 67 height 36
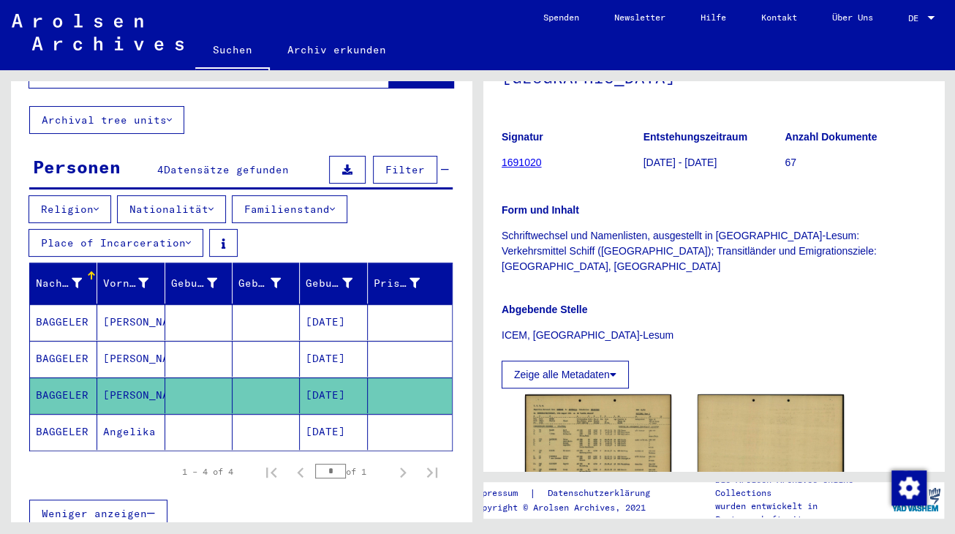
click at [62, 377] on mat-cell "BAGGELER" at bounding box center [63, 395] width 67 height 36
click at [69, 341] on mat-cell "BAGGELER" at bounding box center [63, 359] width 67 height 36
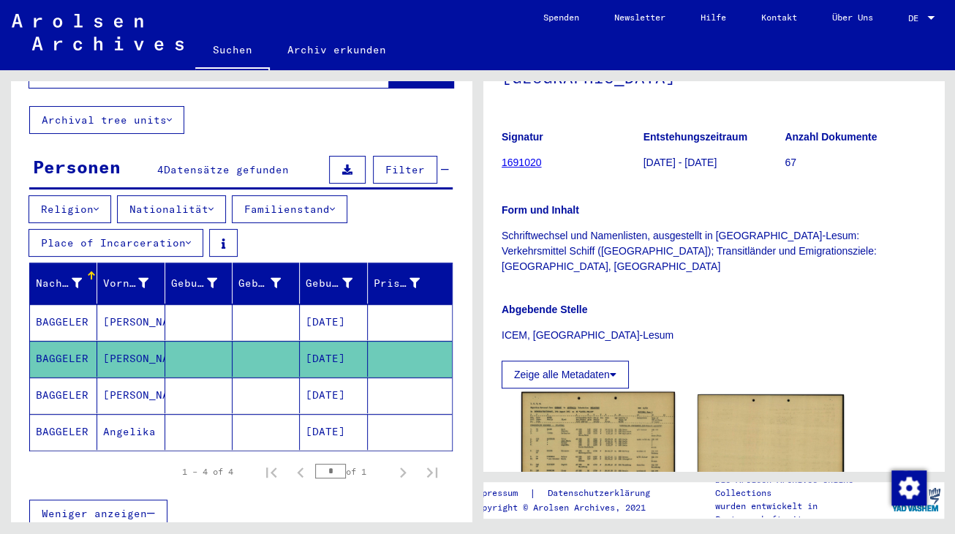
click at [642, 411] on img at bounding box center [598, 441] width 154 height 99
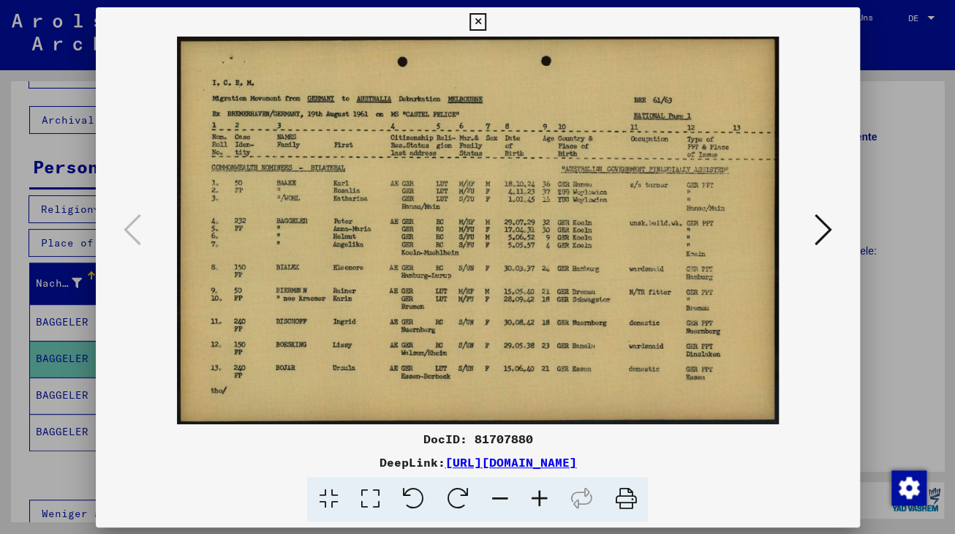
click at [642, 411] on div "DocID: 81707880 DeepLink: [URL][DOMAIN_NAME]" at bounding box center [478, 264] width 764 height 514
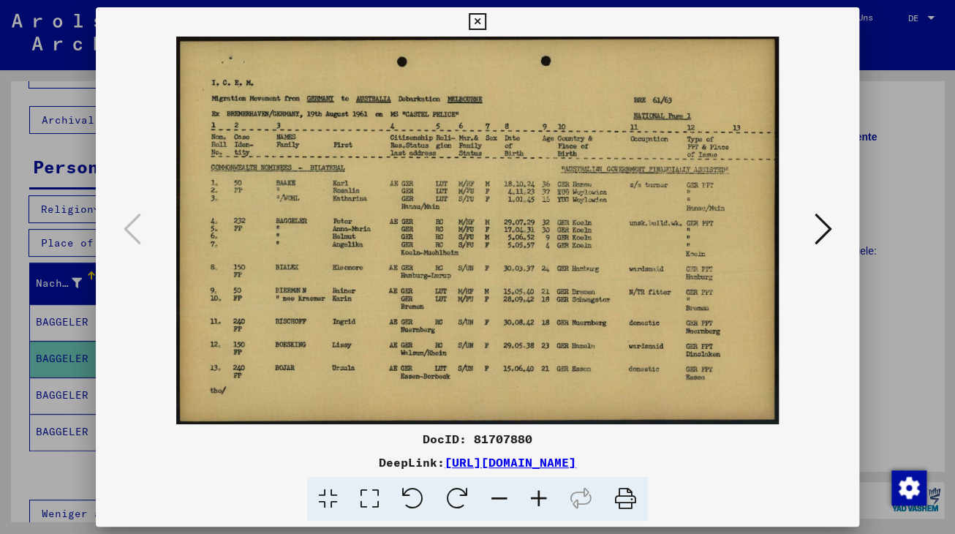
click at [485, 20] on icon at bounding box center [477, 22] width 17 height 18
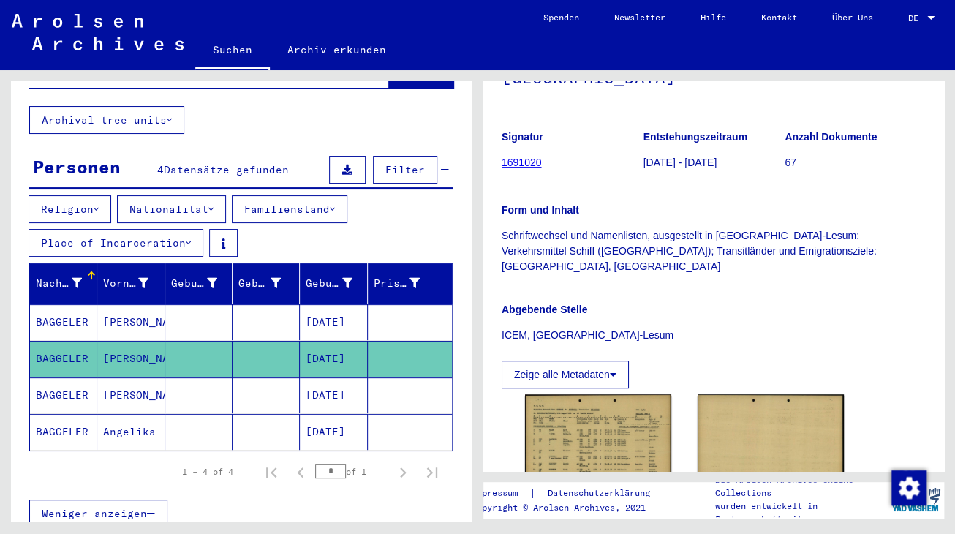
scroll to position [0, 0]
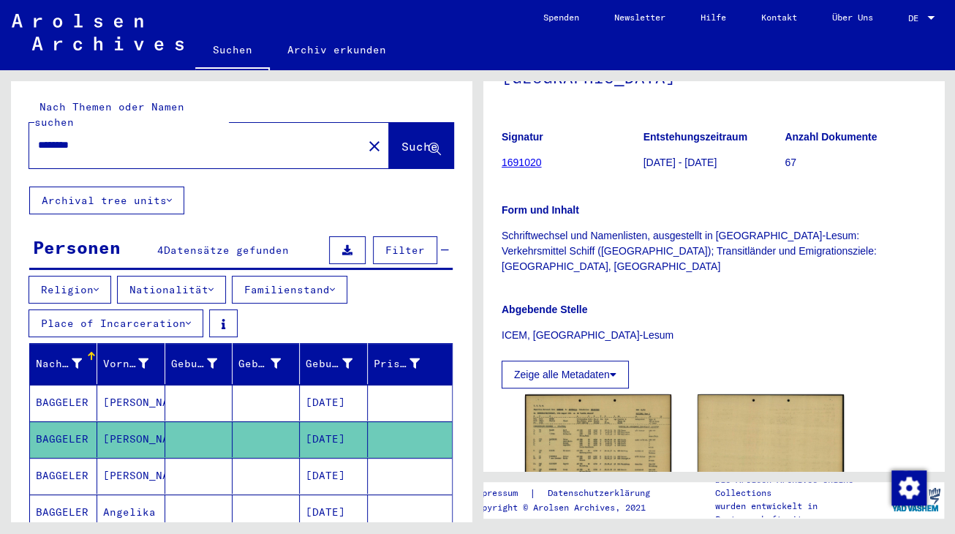
drag, startPoint x: 108, startPoint y: 127, endPoint x: 24, endPoint y: 143, distance: 85.5
click at [38, 143] on input "********" at bounding box center [196, 144] width 316 height 15
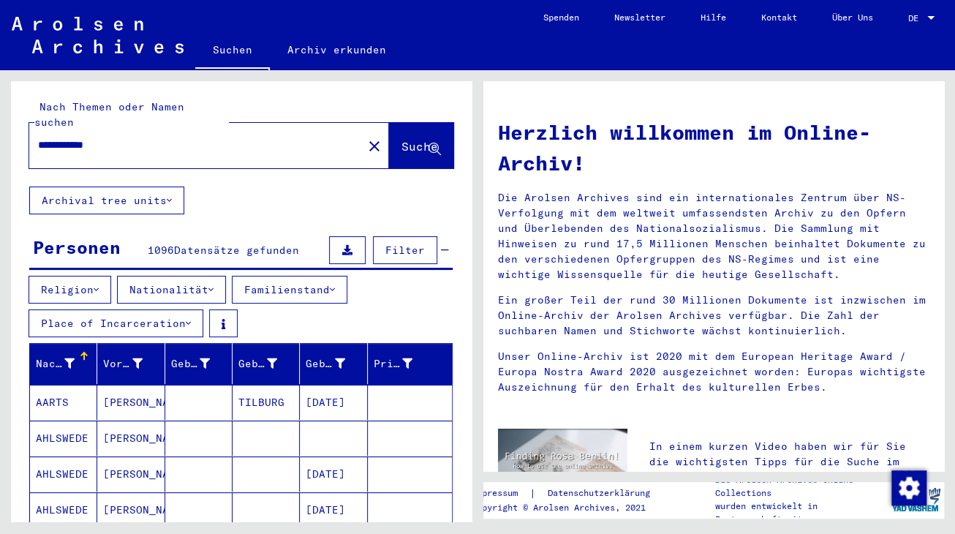
drag, startPoint x: 148, startPoint y: 137, endPoint x: 28, endPoint y: 140, distance: 120.0
click at [38, 140] on input "**********" at bounding box center [191, 144] width 307 height 15
type input "**********"
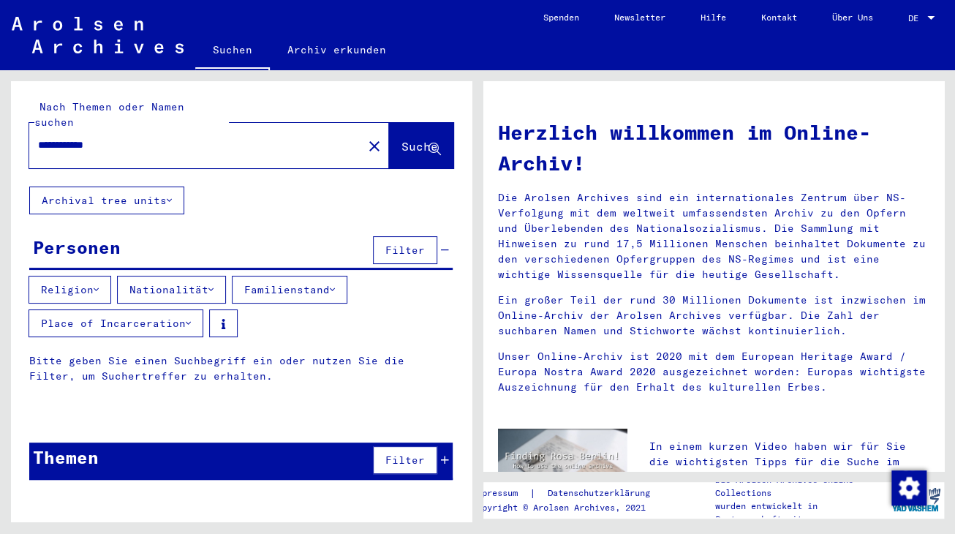
click at [415, 139] on span "Suche" at bounding box center [419, 146] width 37 height 15
